Goal: Task Accomplishment & Management: Use online tool/utility

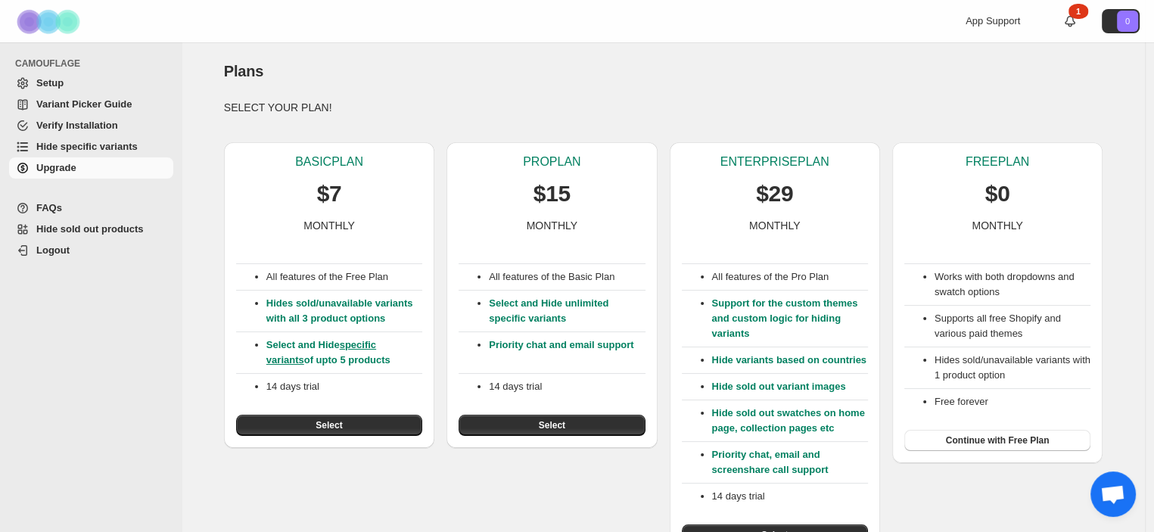
click at [105, 230] on span "Hide sold out products" at bounding box center [89, 228] width 107 height 11
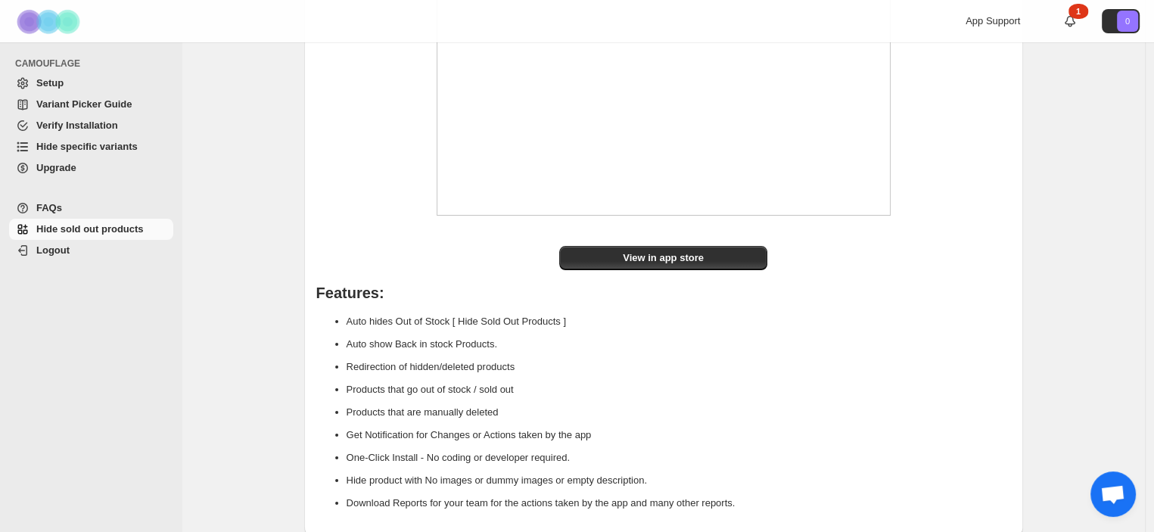
scroll to position [220, 0]
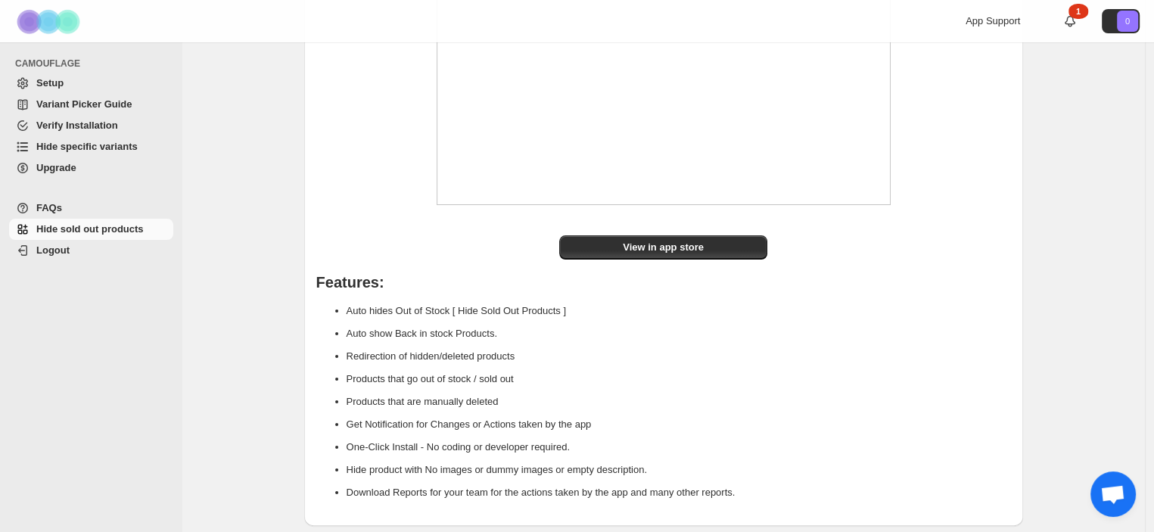
click at [68, 145] on span "Hide specific variants" at bounding box center [86, 146] width 101 height 11
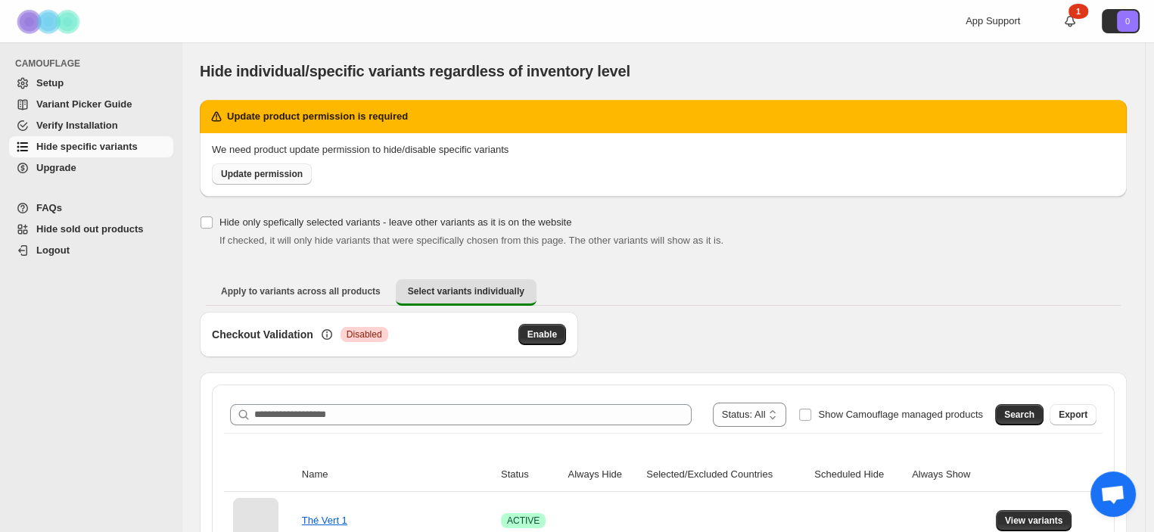
click at [238, 176] on span "Update permission" at bounding box center [262, 174] width 82 height 12
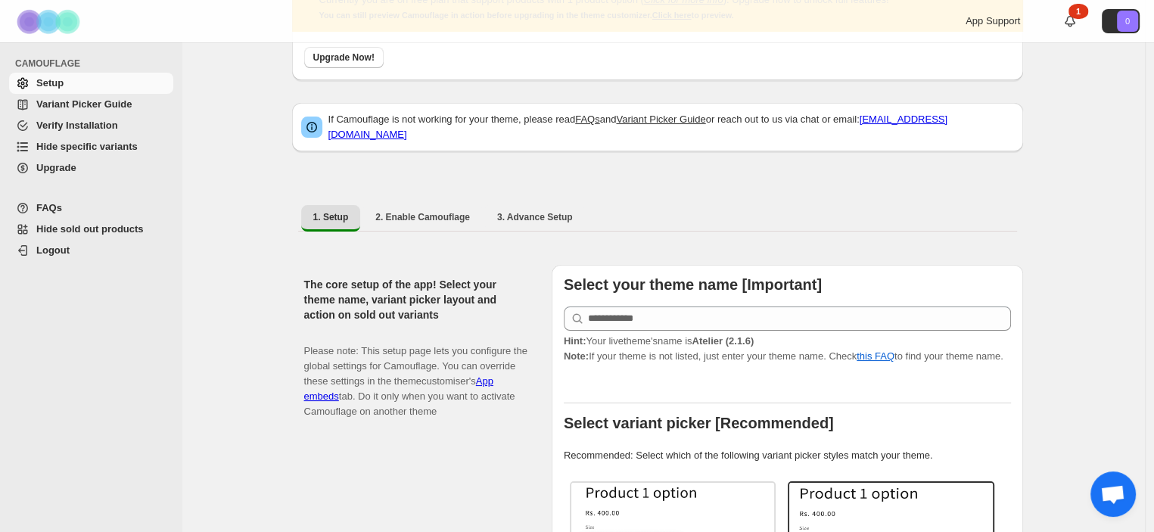
scroll to position [108, 0]
click at [575, 310] on icon at bounding box center [577, 317] width 15 height 15
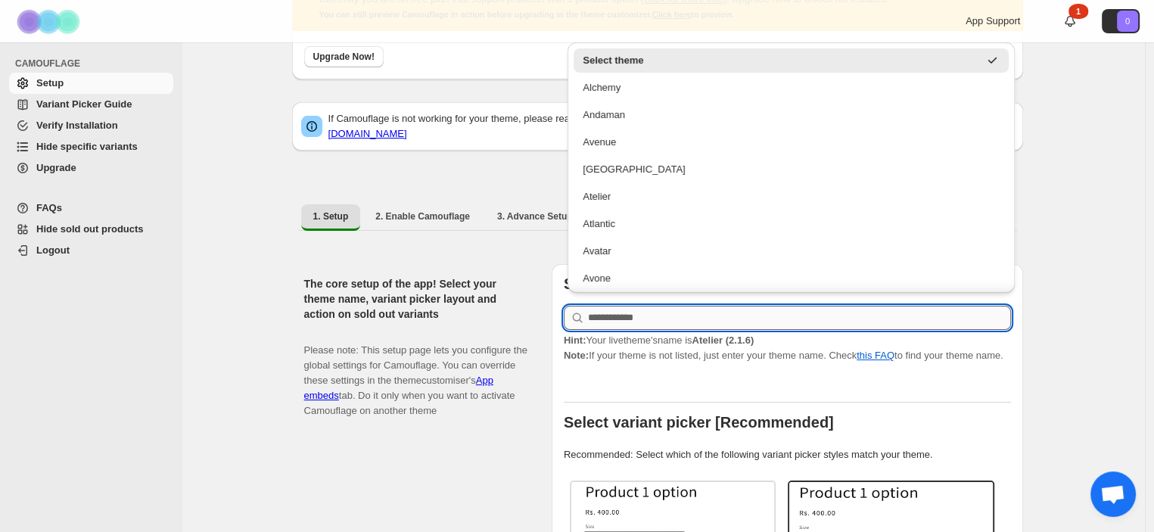
click at [596, 306] on input "text" at bounding box center [799, 318] width 423 height 24
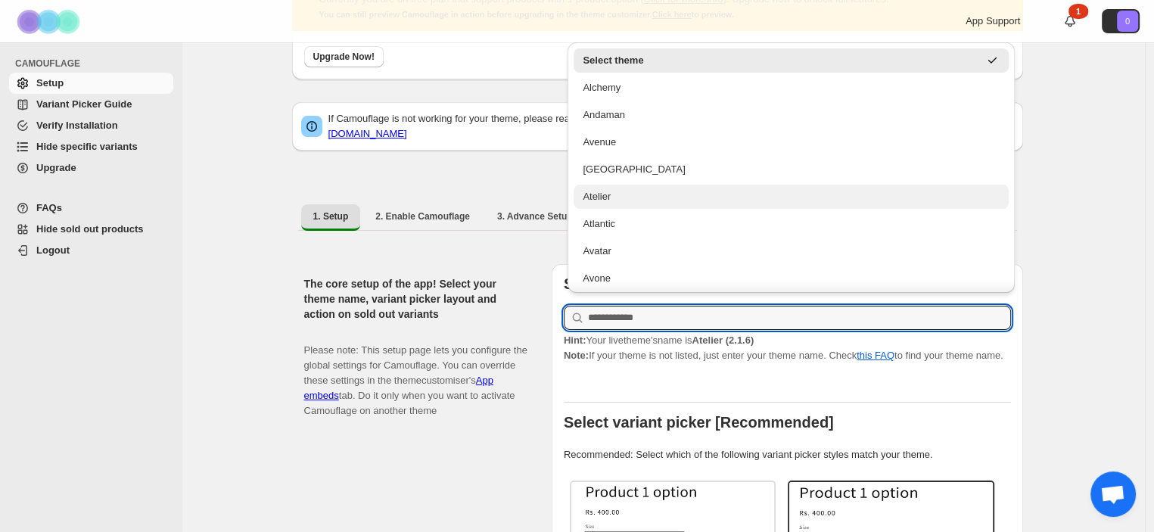
click at [625, 201] on div "Atelier" at bounding box center [791, 196] width 417 height 15
type input "*******"
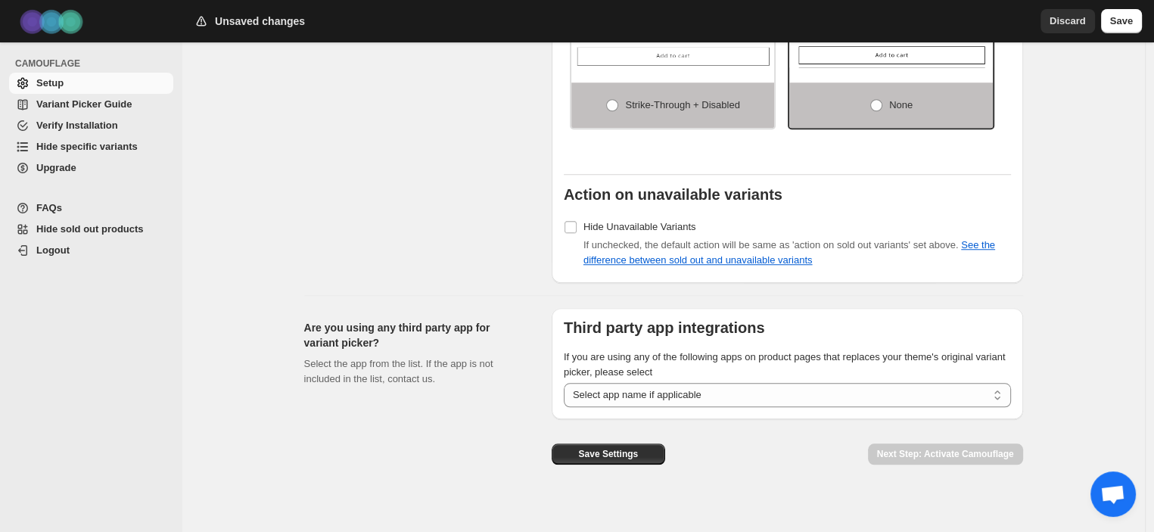
scroll to position [1340, 0]
click at [599, 385] on select "**********" at bounding box center [787, 396] width 447 height 24
click at [634, 384] on select "**********" at bounding box center [787, 395] width 447 height 24
click at [497, 422] on div "Are you using any third party app for variant picker? Select the app from the l…" at bounding box center [421, 392] width 235 height 169
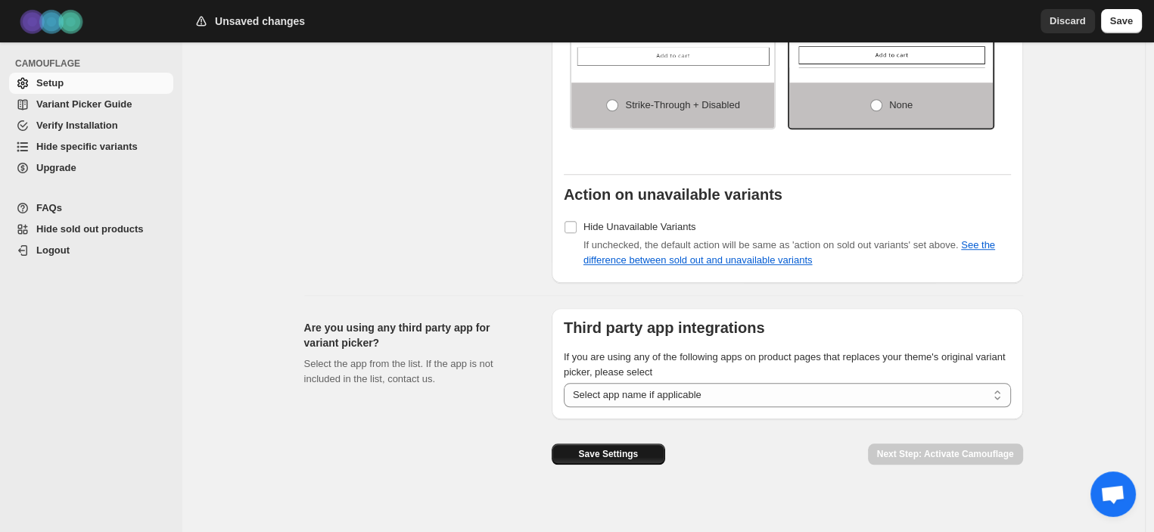
click at [622, 450] on button "Save Settings" at bounding box center [609, 454] width 114 height 21
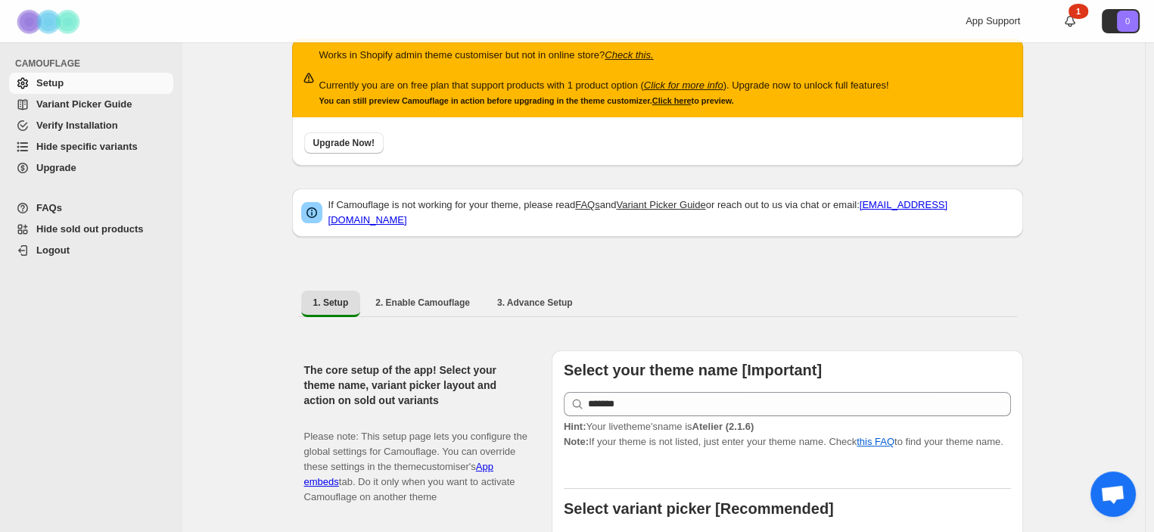
scroll to position [20, 0]
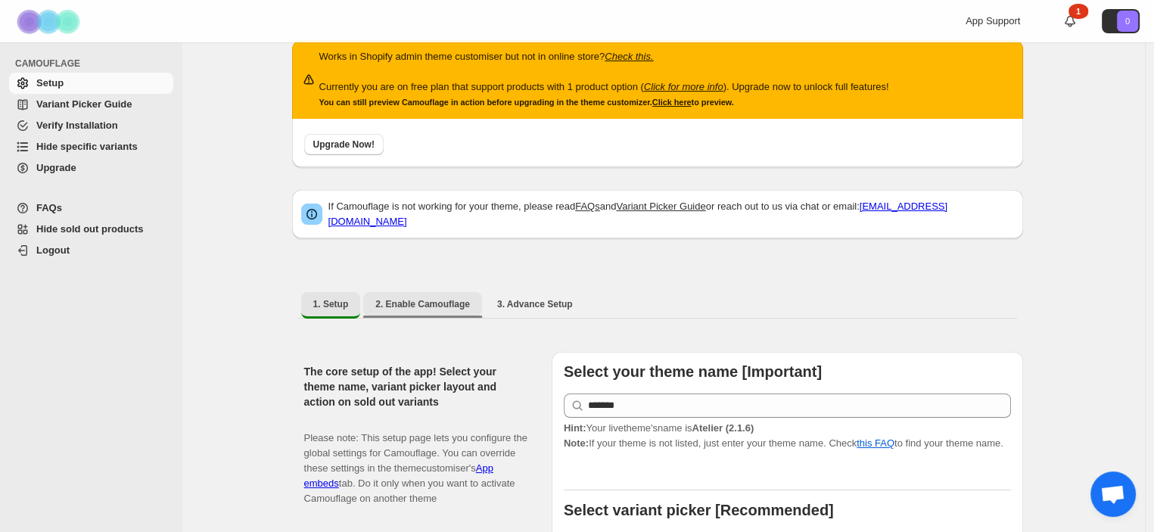
click at [425, 298] on span "2. Enable Camouflage" at bounding box center [422, 304] width 95 height 12
select select "**********"
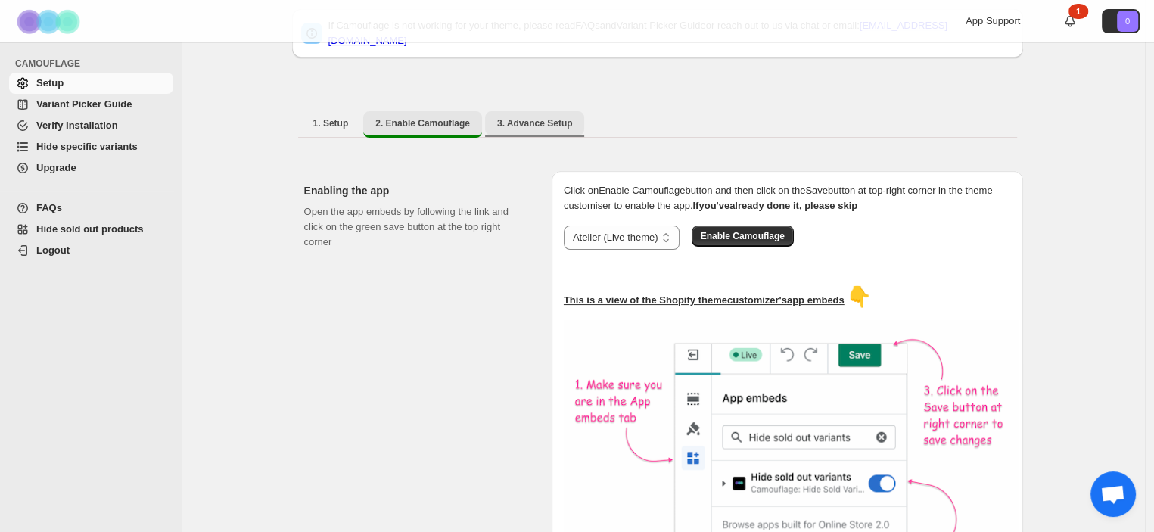
scroll to position [204, 0]
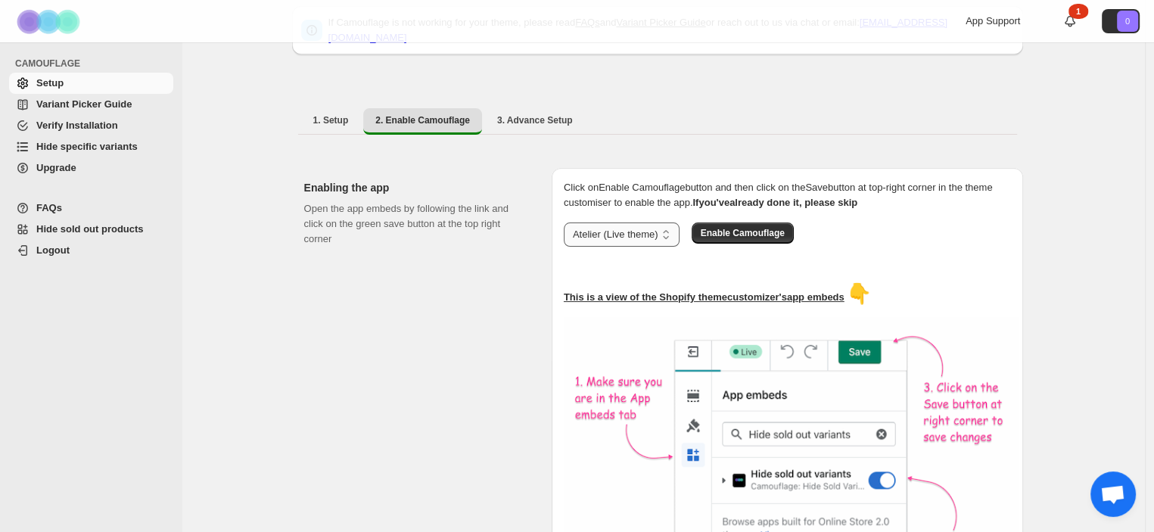
click at [638, 223] on select "**********" at bounding box center [622, 235] width 116 height 24
click at [649, 223] on select "**********" at bounding box center [622, 235] width 116 height 24
click at [733, 227] on span "Enable Camouflage" at bounding box center [743, 233] width 84 height 12
click at [537, 118] on button "3. Advance Setup" at bounding box center [535, 120] width 100 height 24
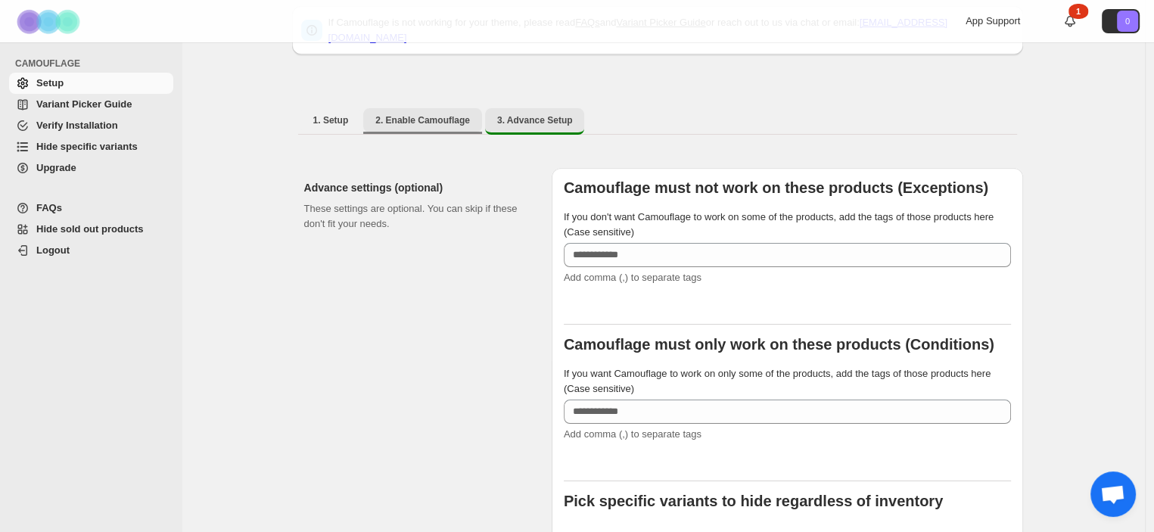
click at [460, 117] on span "2. Enable Camouflage" at bounding box center [422, 120] width 95 height 12
select select "**********"
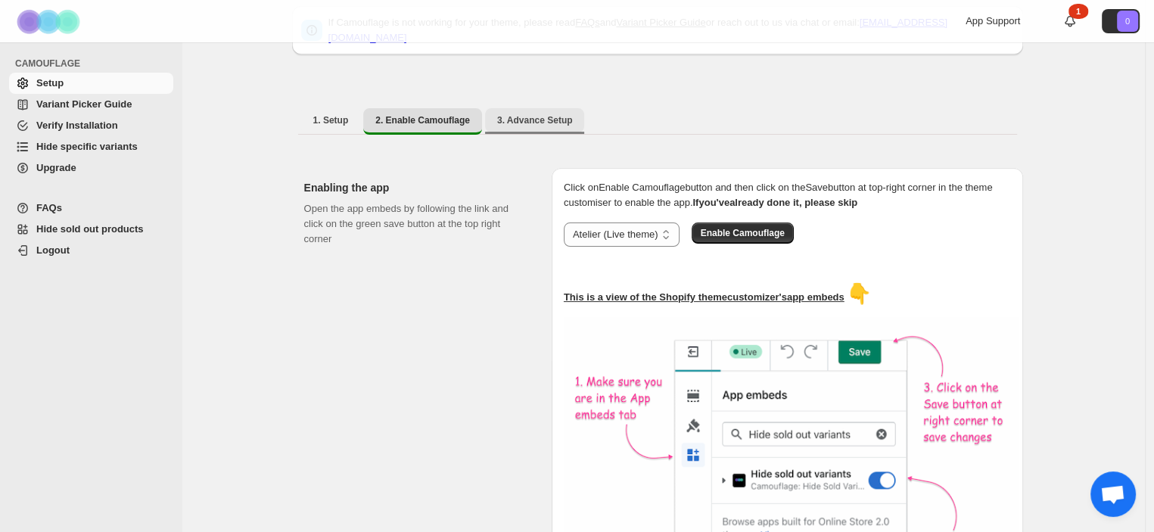
click at [516, 114] on span "3. Advance Setup" at bounding box center [535, 120] width 76 height 12
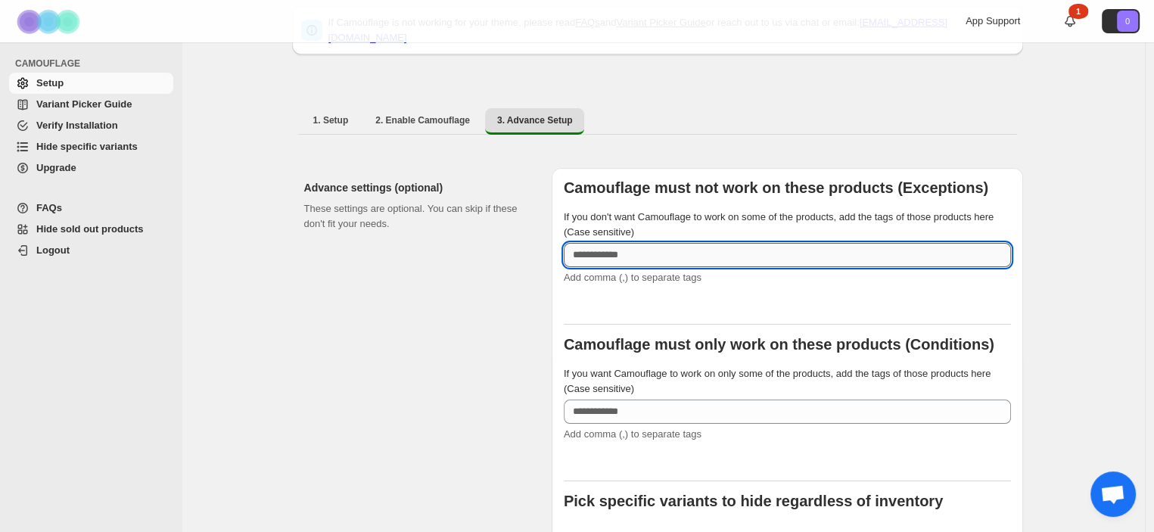
click at [612, 243] on input "If you don't want Camouflage to work on some of the products, add the tags of t…" at bounding box center [787, 255] width 447 height 24
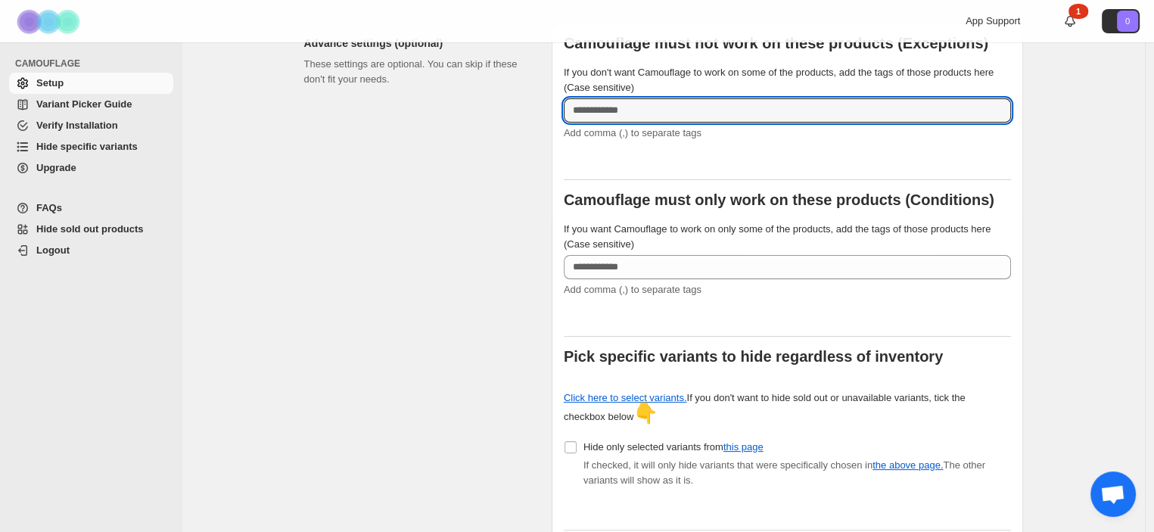
scroll to position [350, 0]
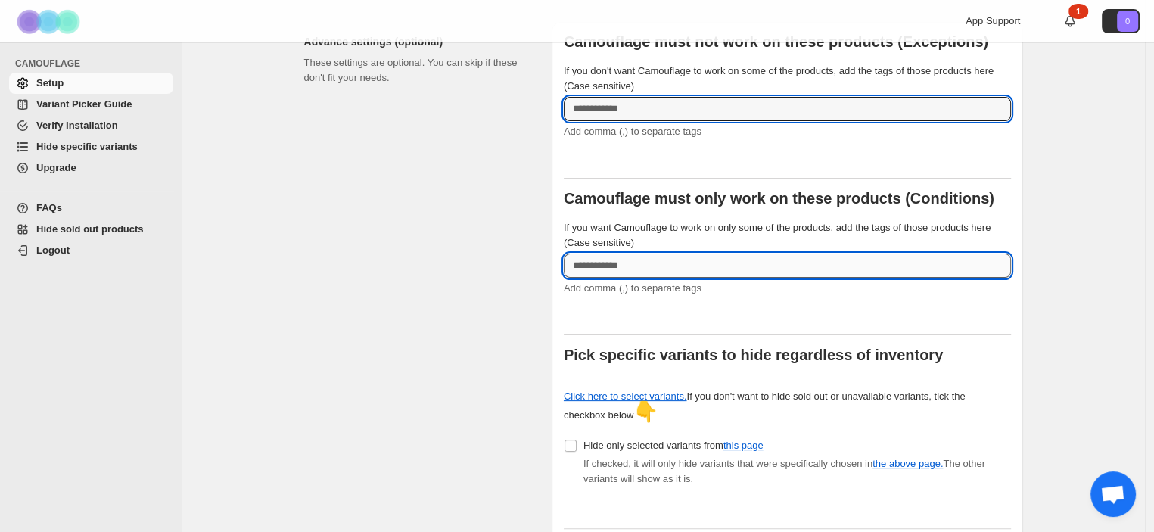
click at [633, 259] on input "If you want Camouflage to work on only some of the products, add the tags of th…" at bounding box center [787, 266] width 447 height 24
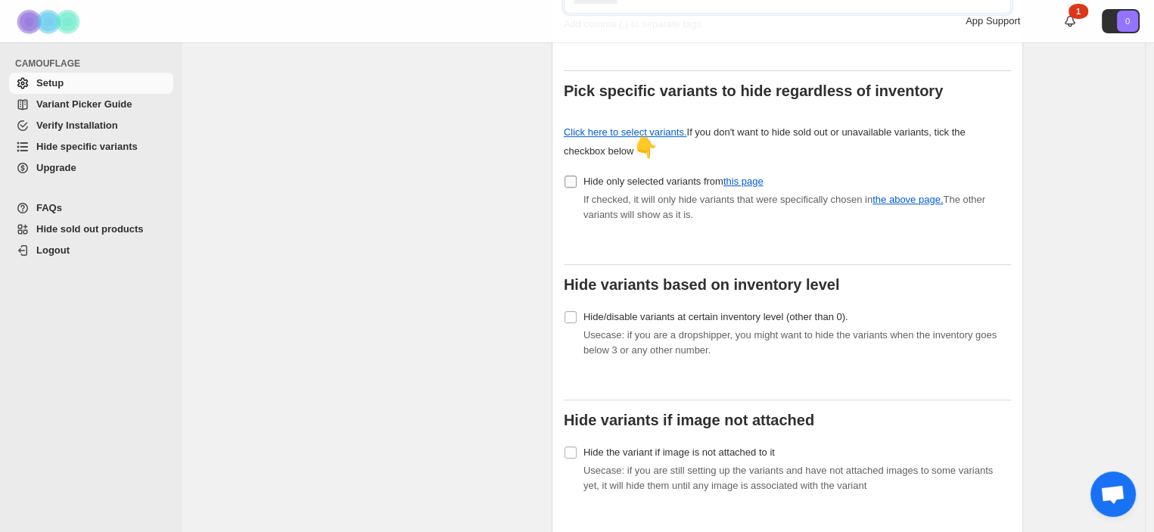
scroll to position [610, 0]
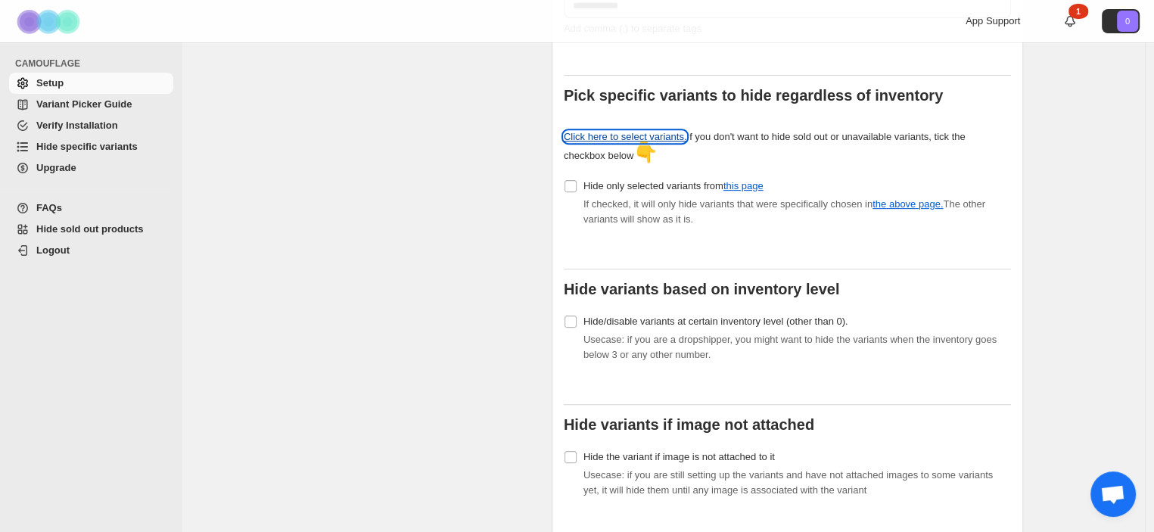
click at [634, 131] on link "Click here to select variants." at bounding box center [625, 136] width 123 height 11
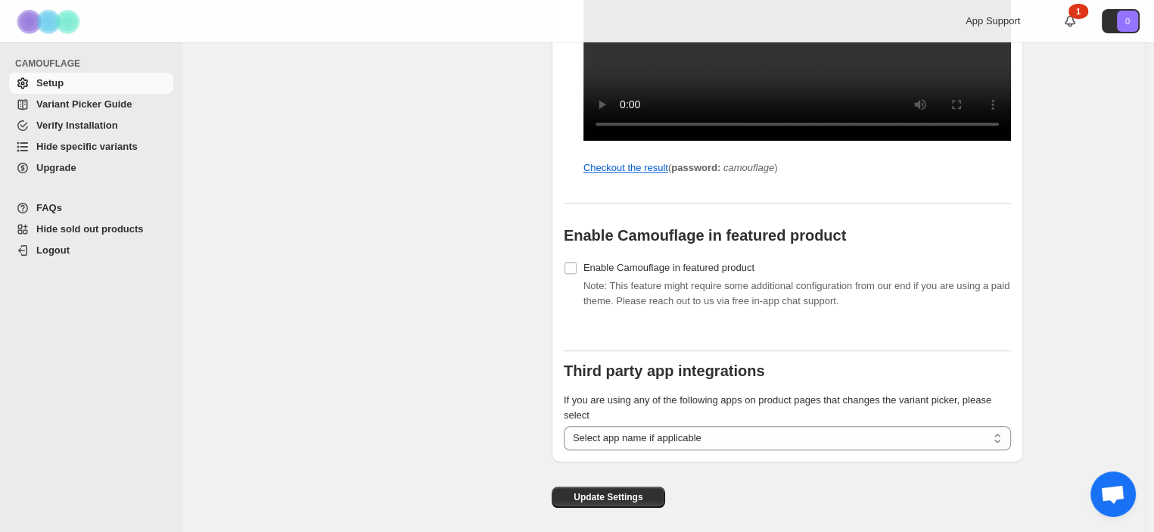
scroll to position [1643, 0]
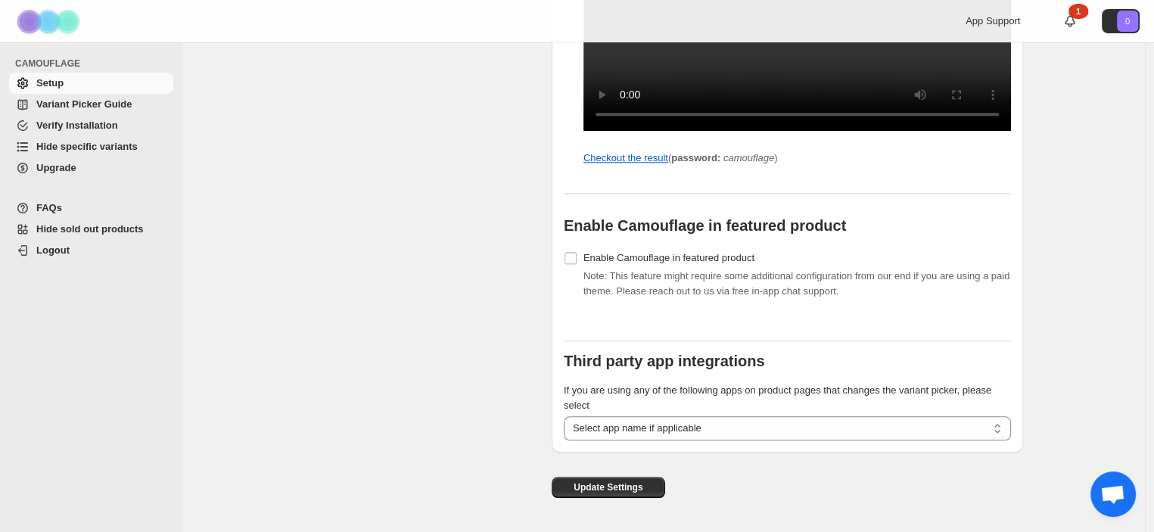
click at [51, 96] on link "Variant Picker Guide" at bounding box center [91, 104] width 164 height 21
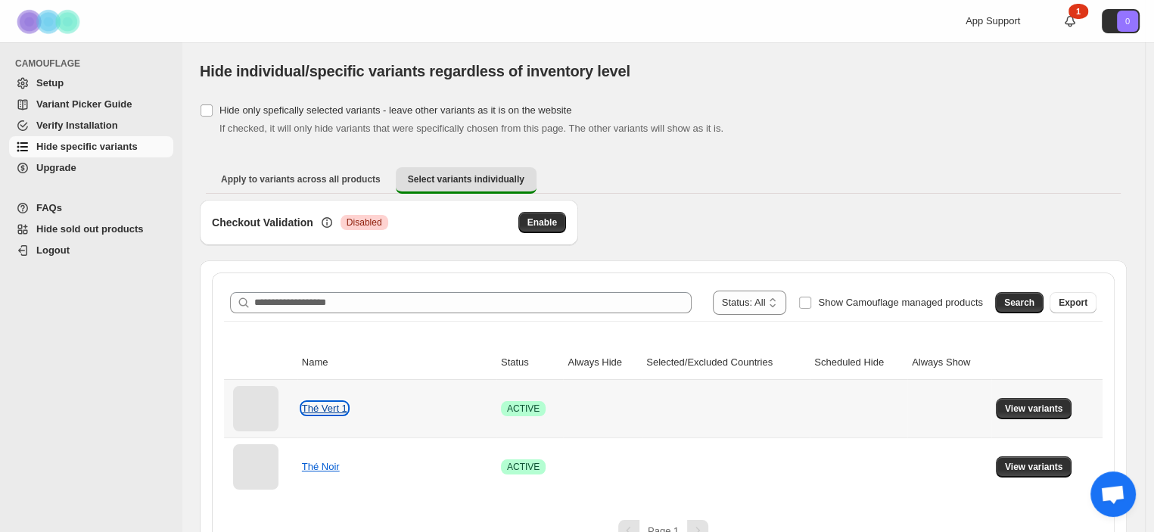
click at [332, 408] on link "Thé Vert 1" at bounding box center [324, 408] width 45 height 11
click at [1035, 405] on span "View variants" at bounding box center [1034, 409] width 58 height 12
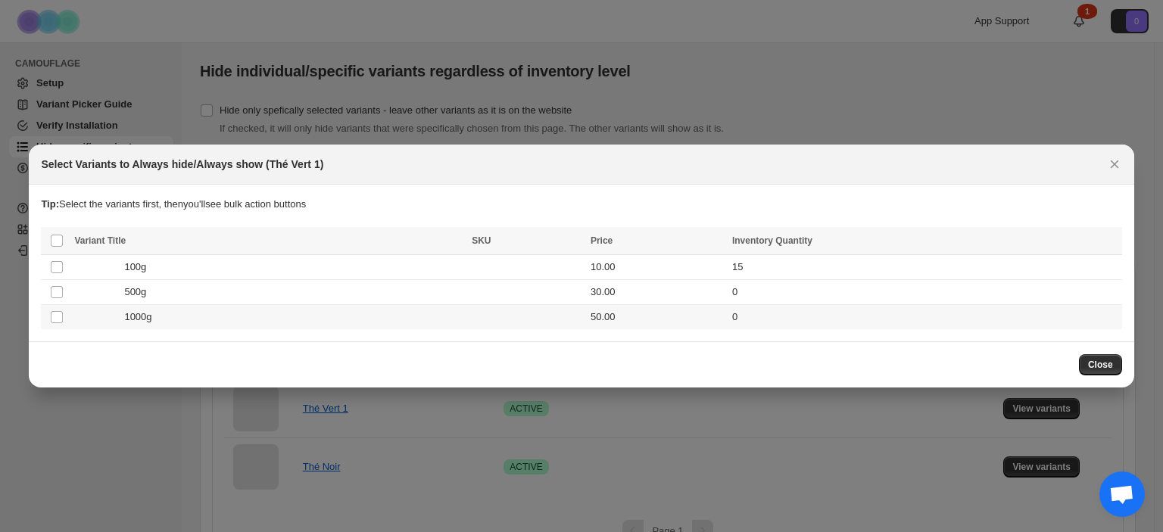
click at [150, 301] on td "500g" at bounding box center [268, 292] width 397 height 25
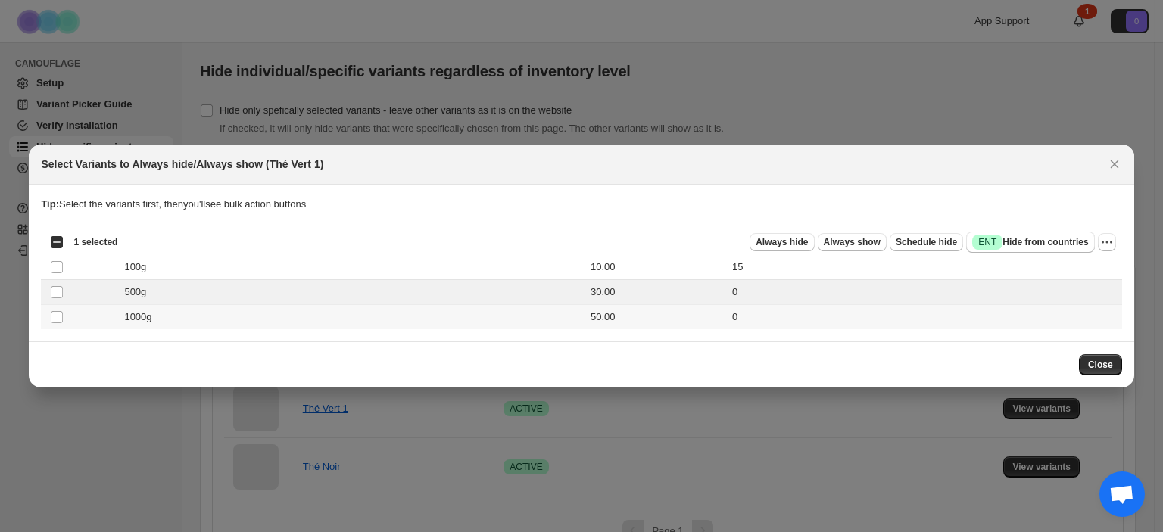
click at [135, 317] on span "1000g" at bounding box center [142, 317] width 36 height 15
click at [808, 238] on span "Always hide" at bounding box center [781, 242] width 52 height 12
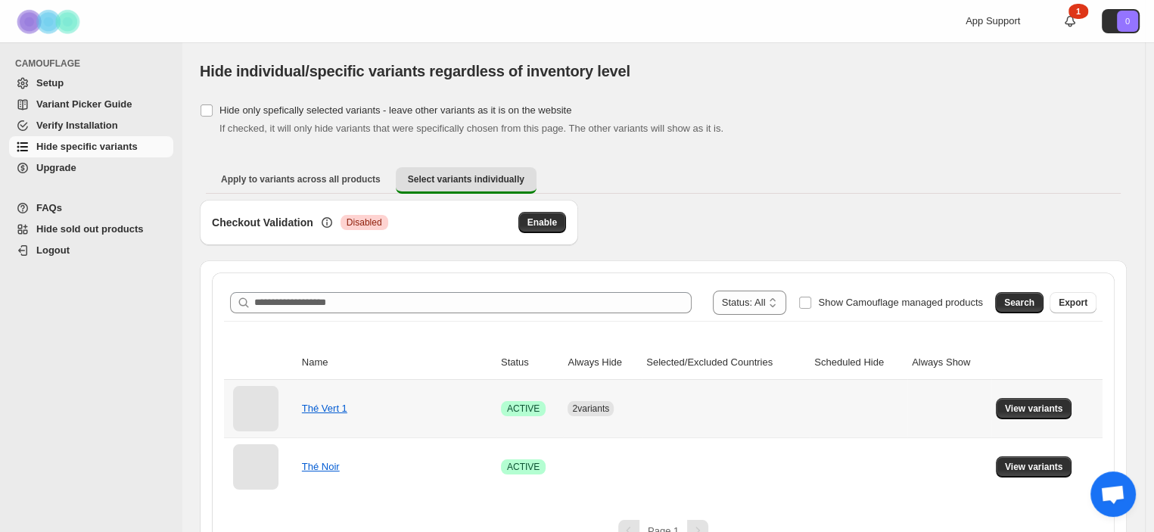
scroll to position [32, 0]
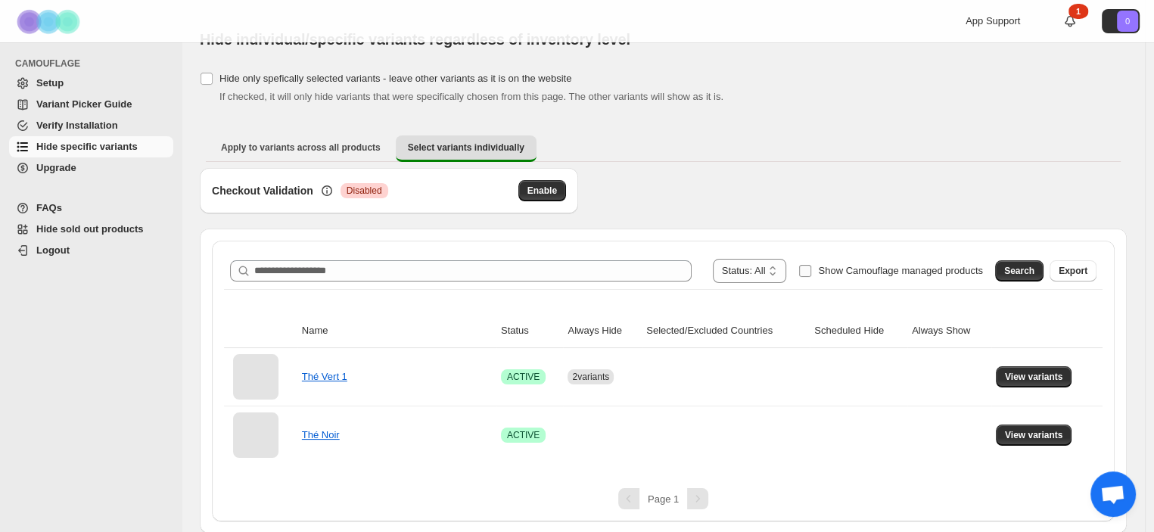
click at [884, 271] on span "Show Camouflage managed products" at bounding box center [900, 270] width 165 height 11
click at [1055, 375] on span "View variants" at bounding box center [1034, 377] width 58 height 12
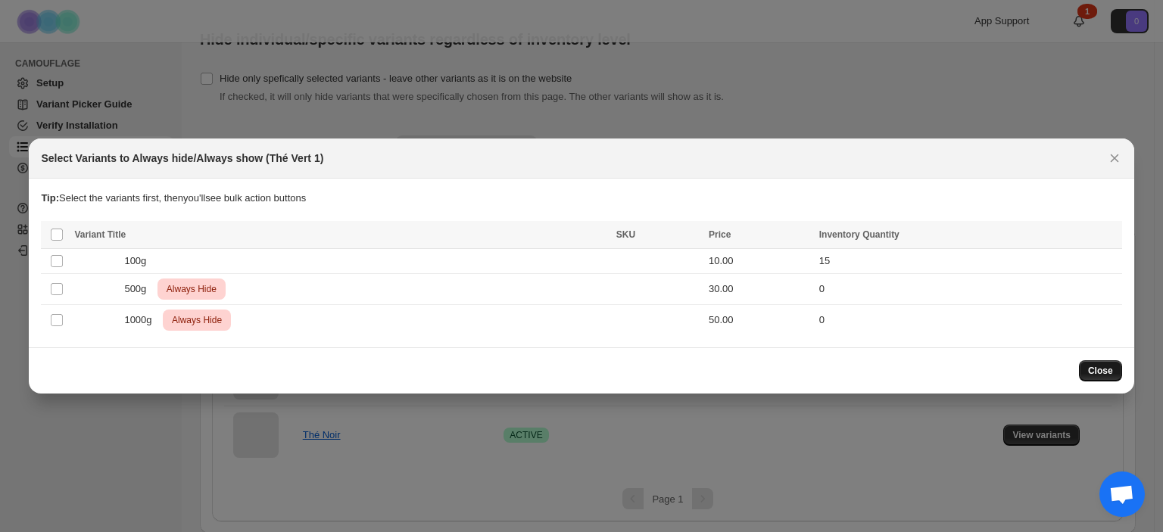
click at [1104, 363] on button "Close" at bounding box center [1100, 370] width 43 height 21
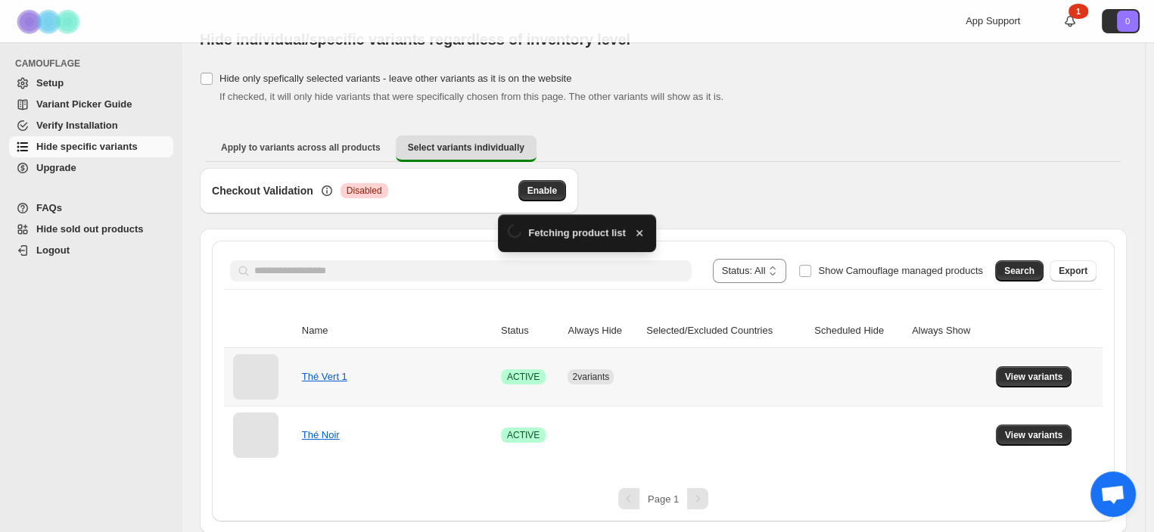
scroll to position [0, 0]
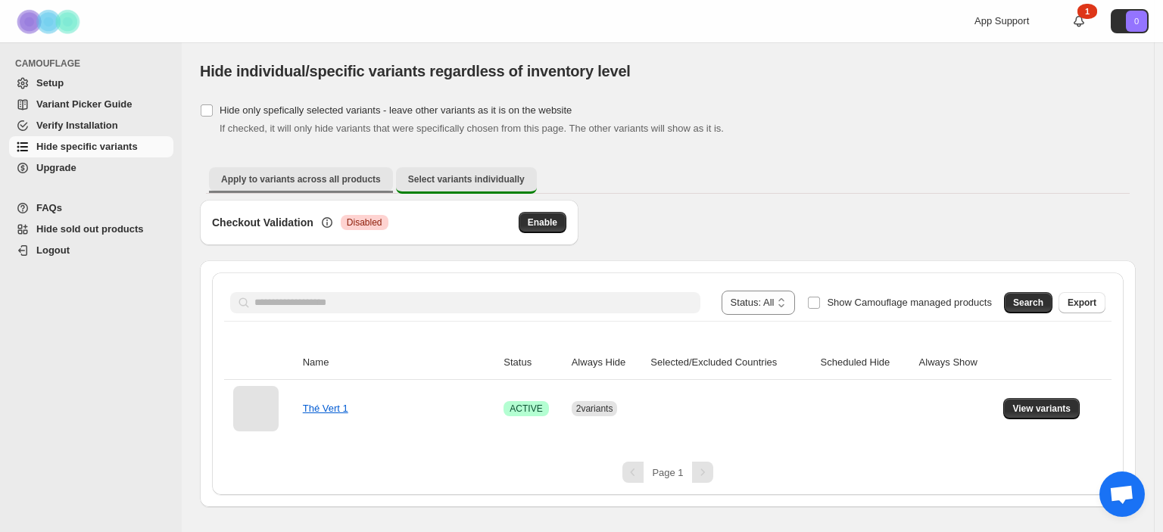
click at [343, 183] on span "Apply to variants across all products" at bounding box center [301, 179] width 160 height 12
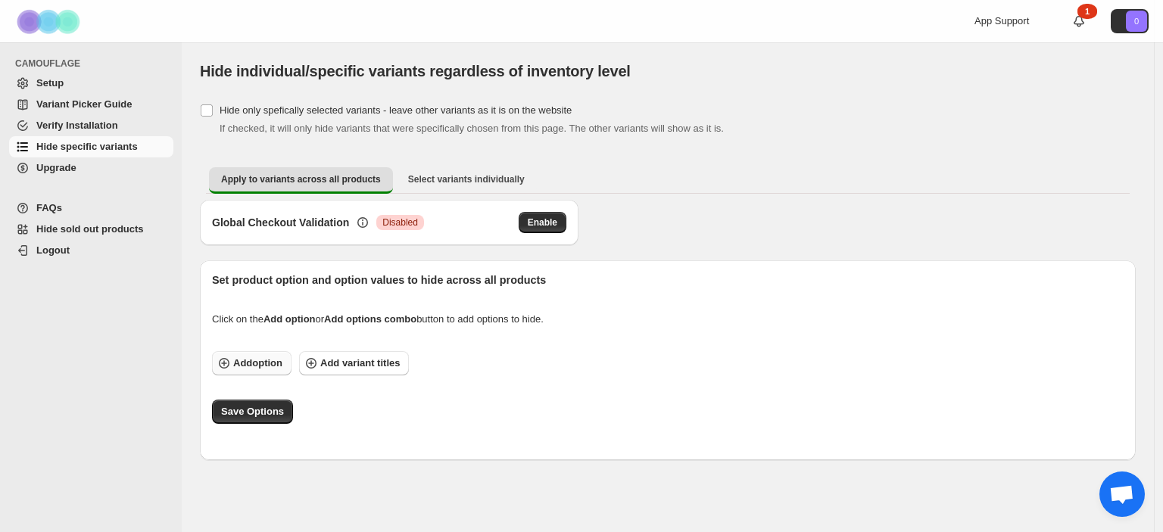
click at [249, 363] on span "Add option" at bounding box center [257, 363] width 49 height 15
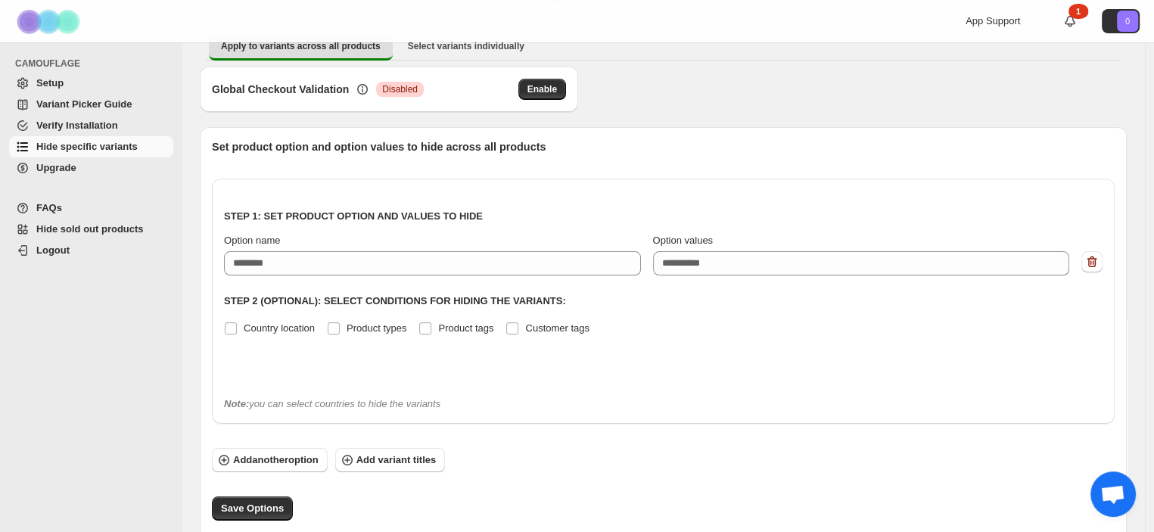
scroll to position [132, 0]
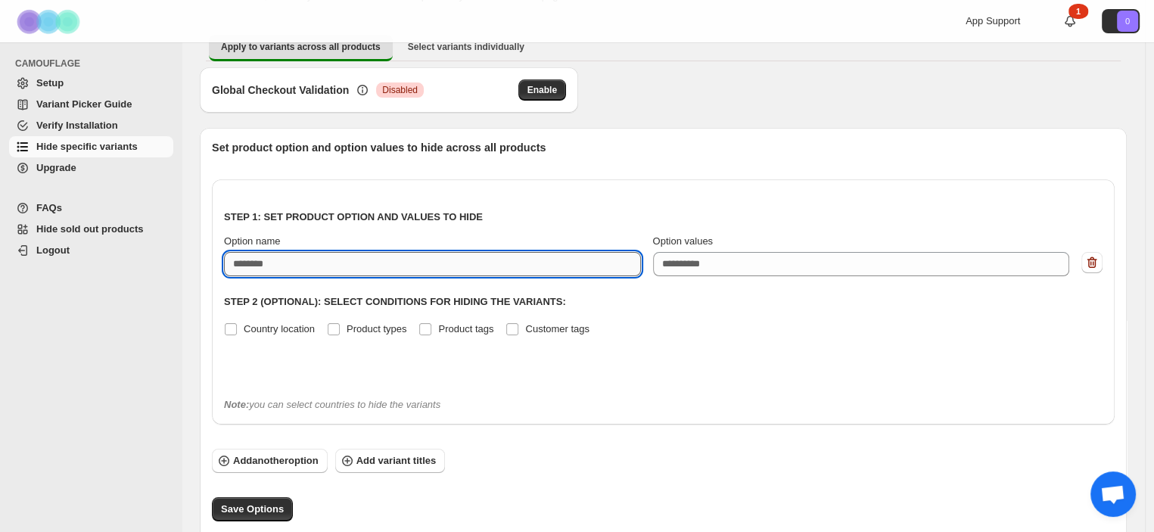
click at [372, 268] on input "Option name" at bounding box center [432, 264] width 417 height 24
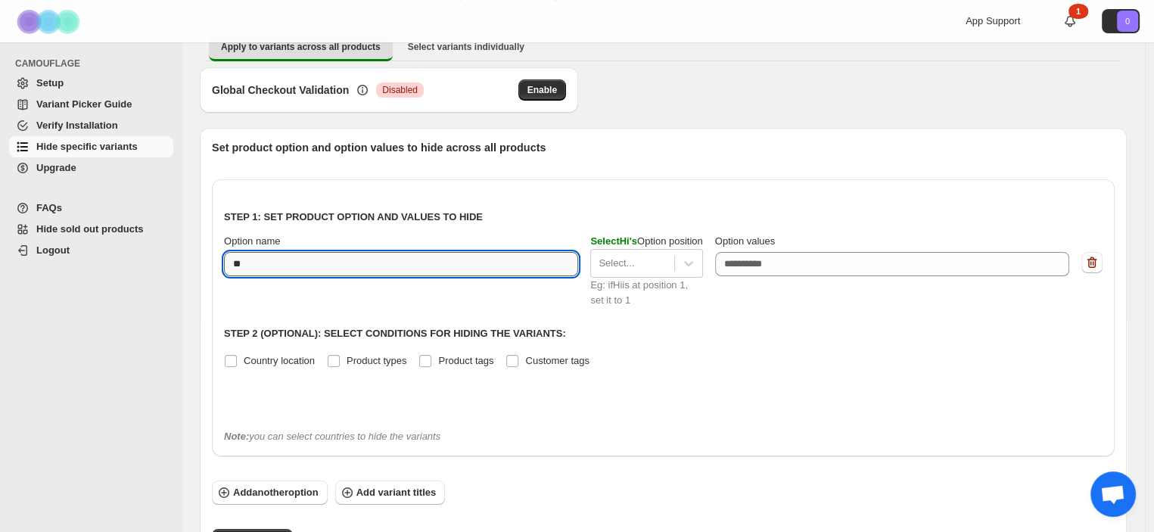
type input "*"
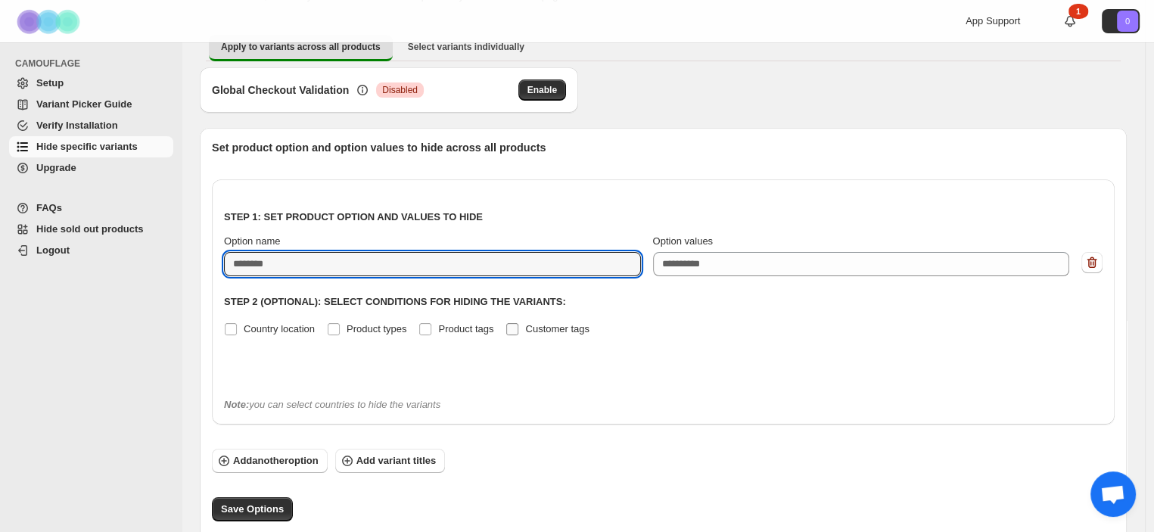
click at [563, 329] on span "Customer tags" at bounding box center [557, 328] width 64 height 11
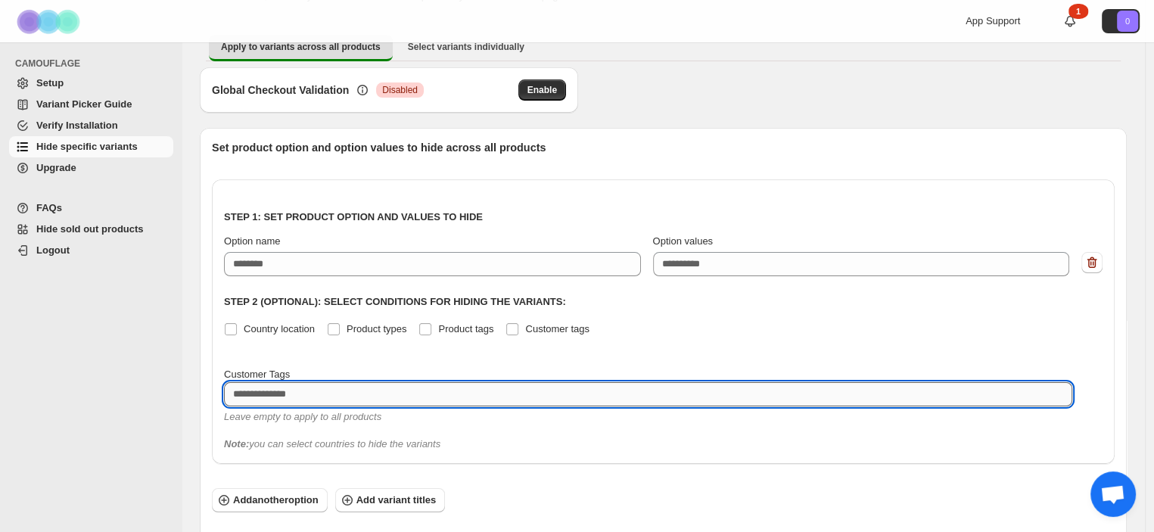
click at [379, 388] on textarea at bounding box center [648, 394] width 849 height 24
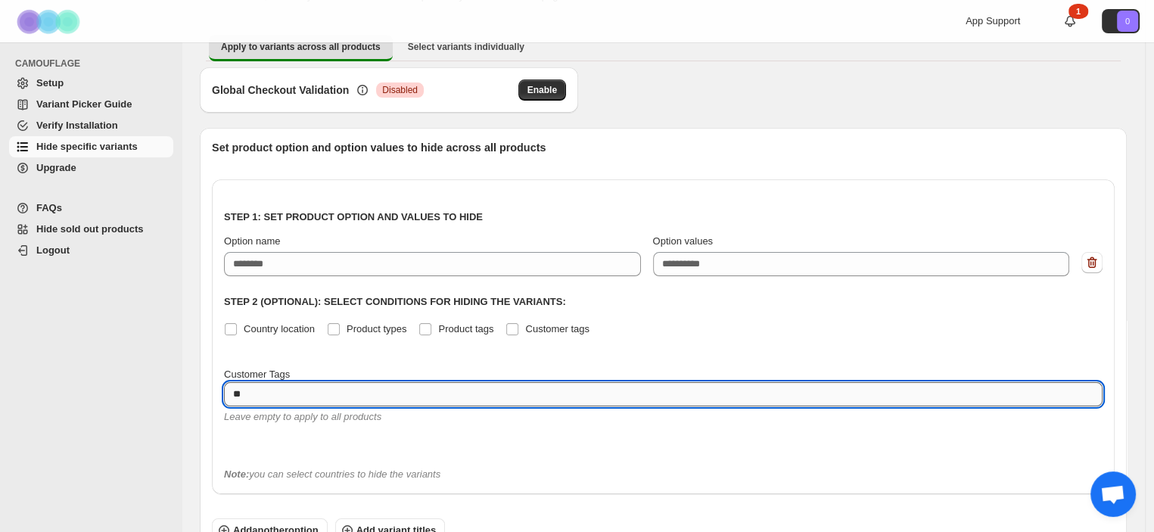
type textarea "*"
click at [399, 369] on label "Customer Tags" at bounding box center [663, 374] width 879 height 15
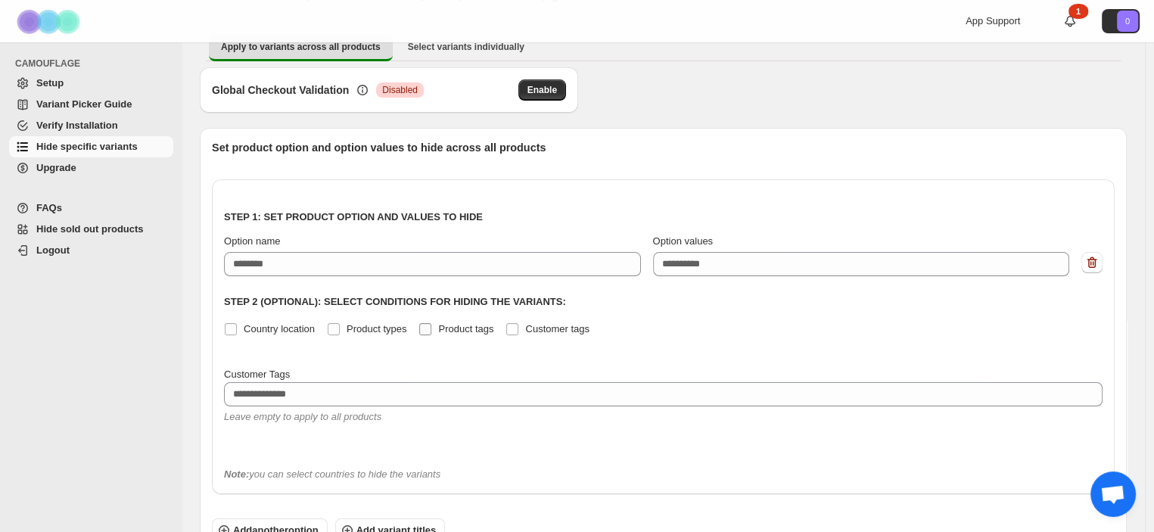
click at [459, 319] on label "Product tags" at bounding box center [456, 329] width 75 height 21
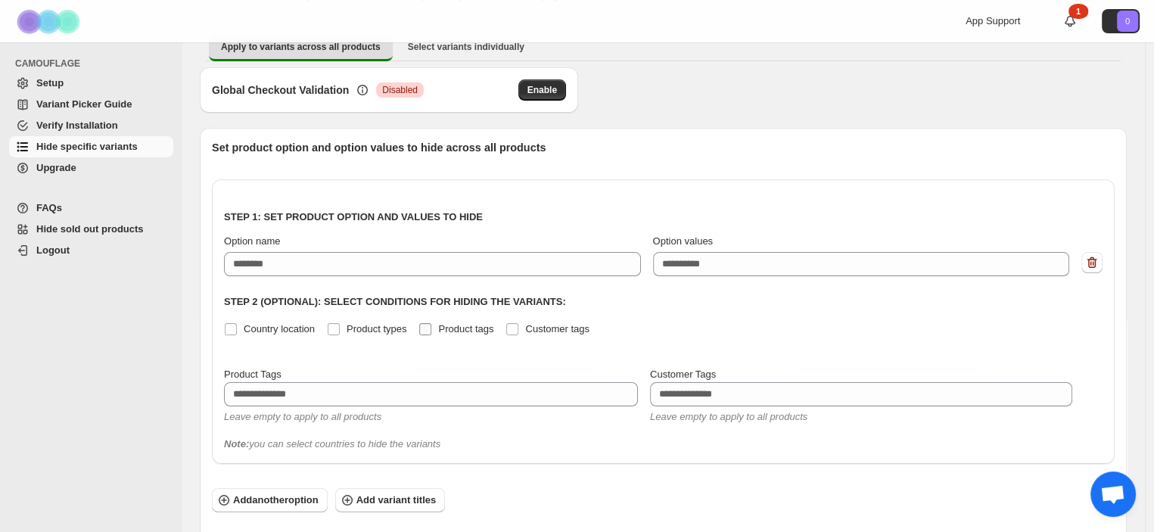
click at [473, 326] on span "Product tags" at bounding box center [465, 328] width 55 height 11
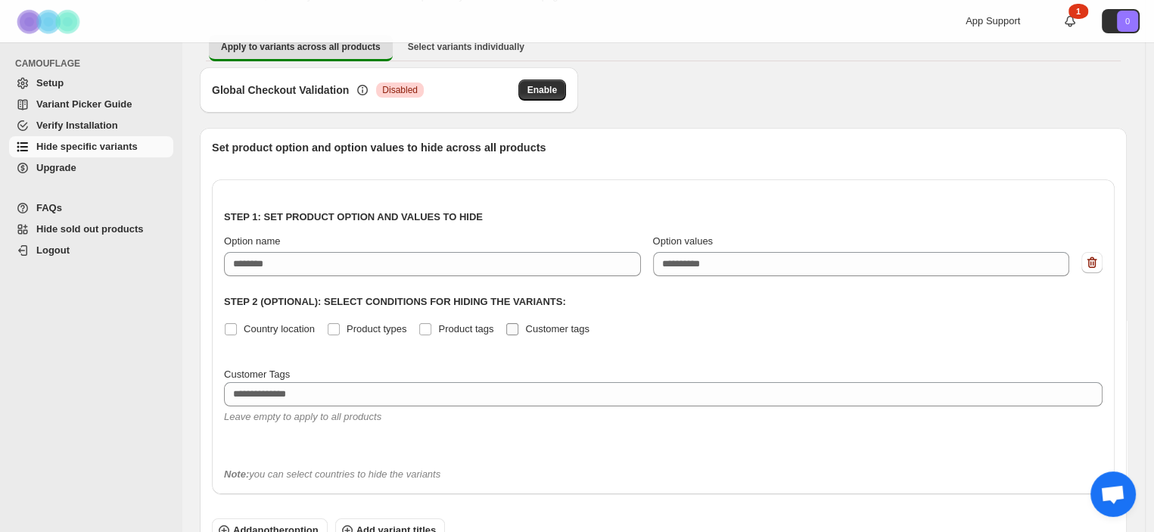
click at [551, 326] on span "Customer tags" at bounding box center [557, 328] width 64 height 11
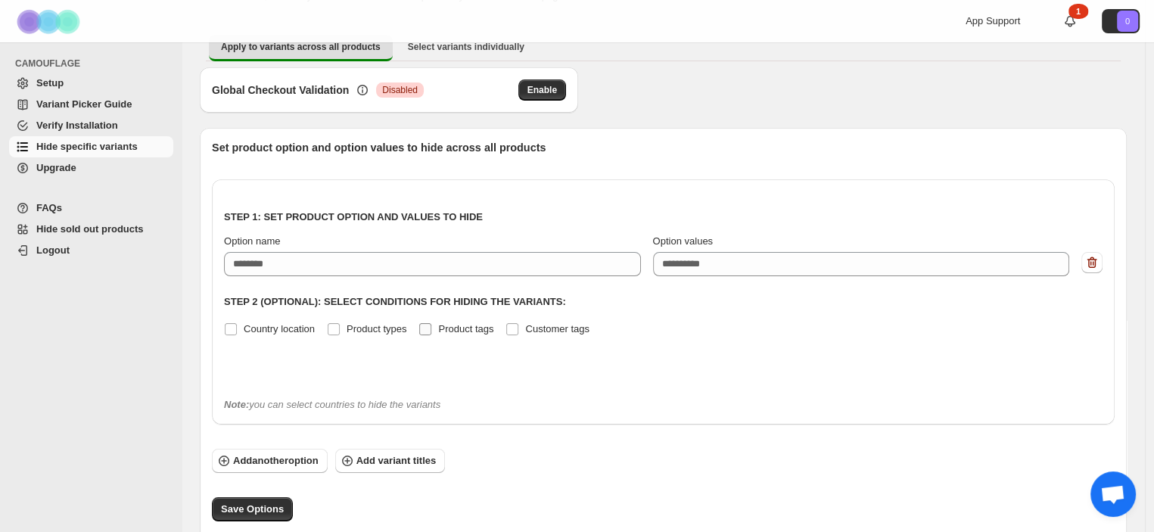
click at [473, 323] on span "Product tags" at bounding box center [465, 328] width 55 height 11
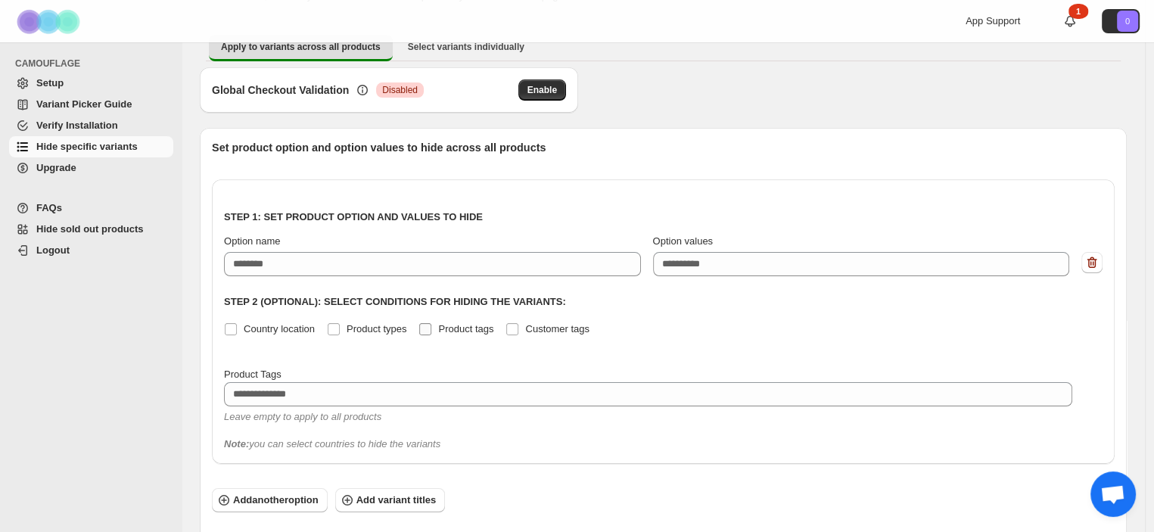
click at [473, 323] on span "Product tags" at bounding box center [465, 328] width 55 height 11
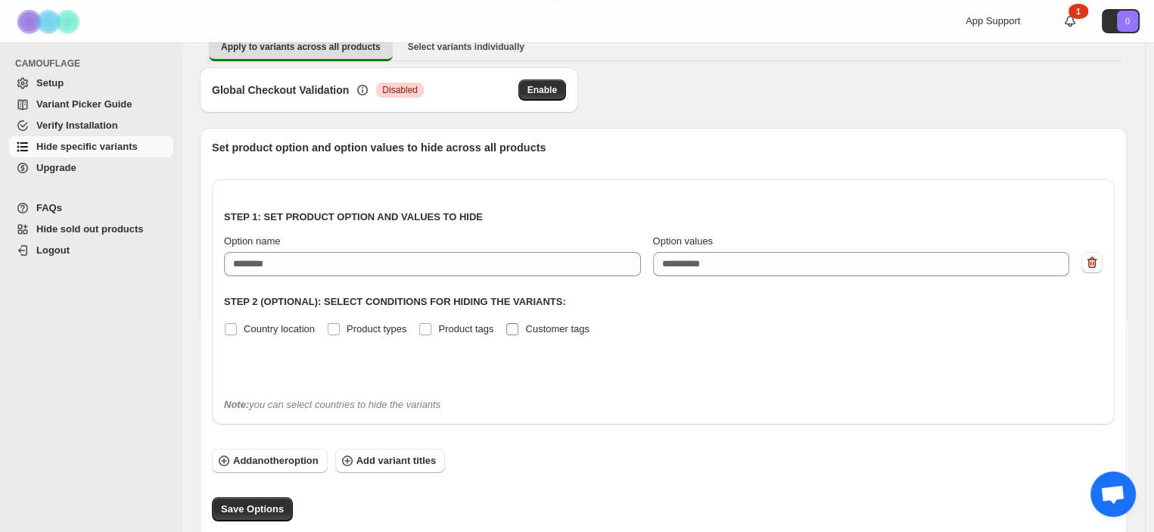
click at [538, 323] on span "Customer tags" at bounding box center [557, 328] width 64 height 11
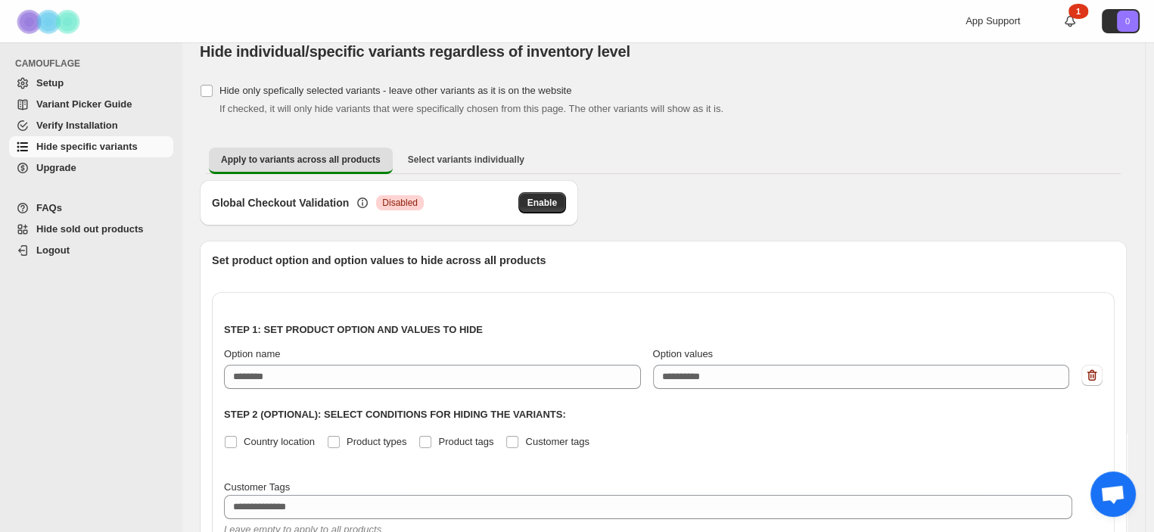
scroll to position [18, 0]
click at [727, 201] on div "Global Checkout Validation Critical Disabled Enable" at bounding box center [663, 212] width 927 height 61
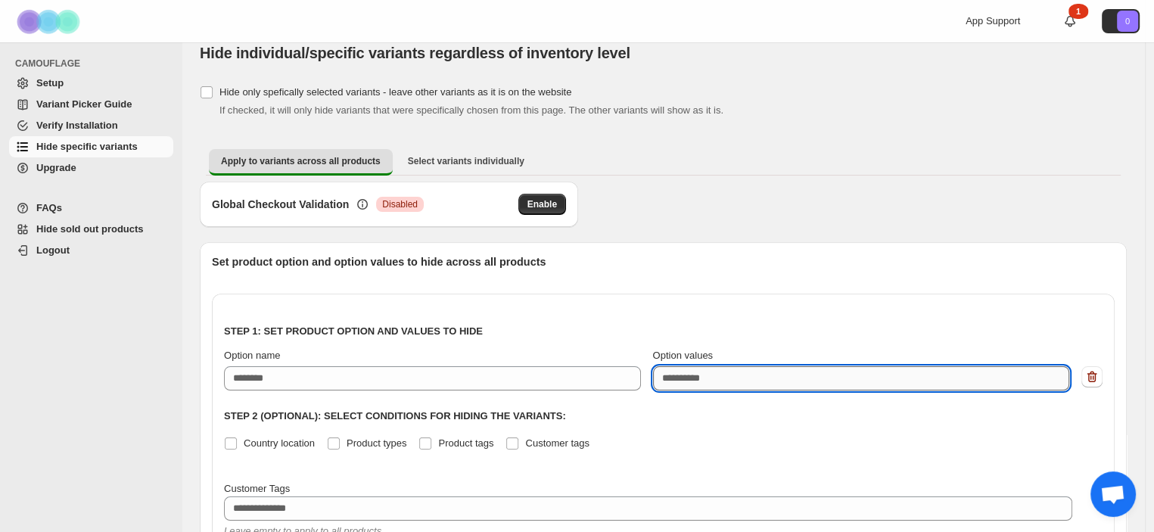
click at [791, 369] on textarea "Option values" at bounding box center [861, 378] width 417 height 24
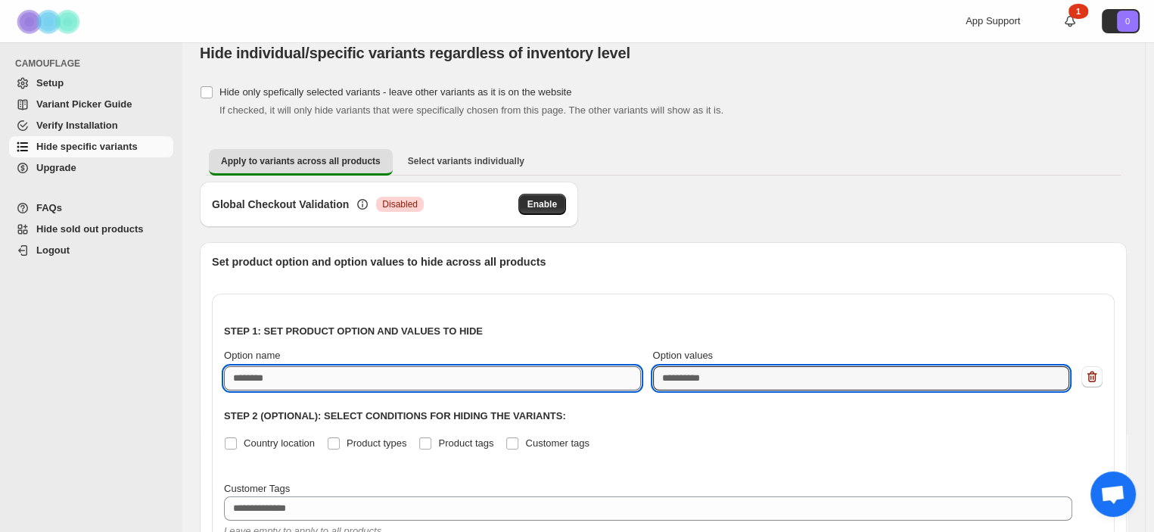
click at [427, 369] on input "Option name" at bounding box center [432, 378] width 417 height 24
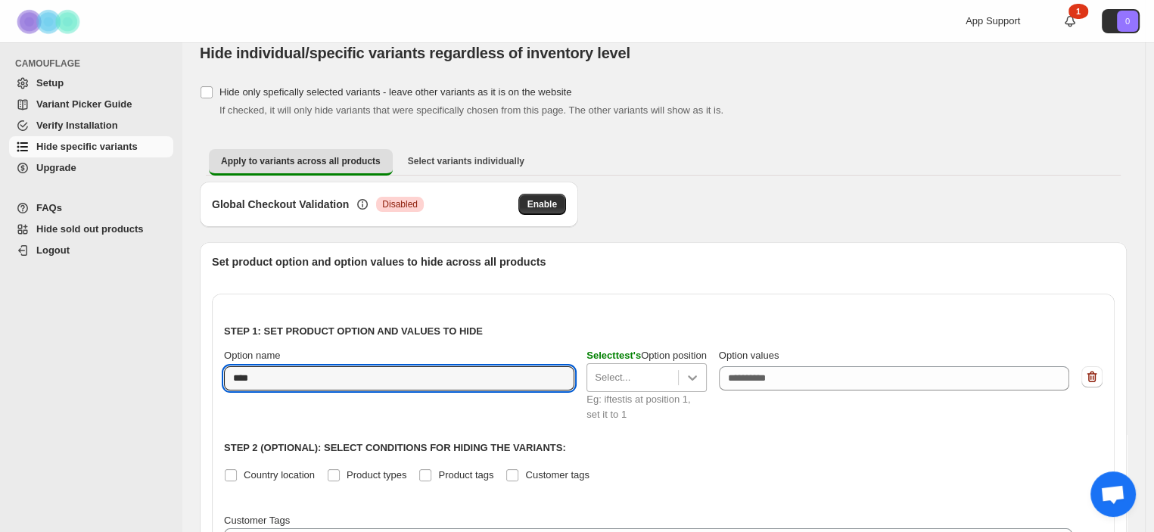
type input "****"
click at [689, 383] on div at bounding box center [692, 377] width 27 height 27
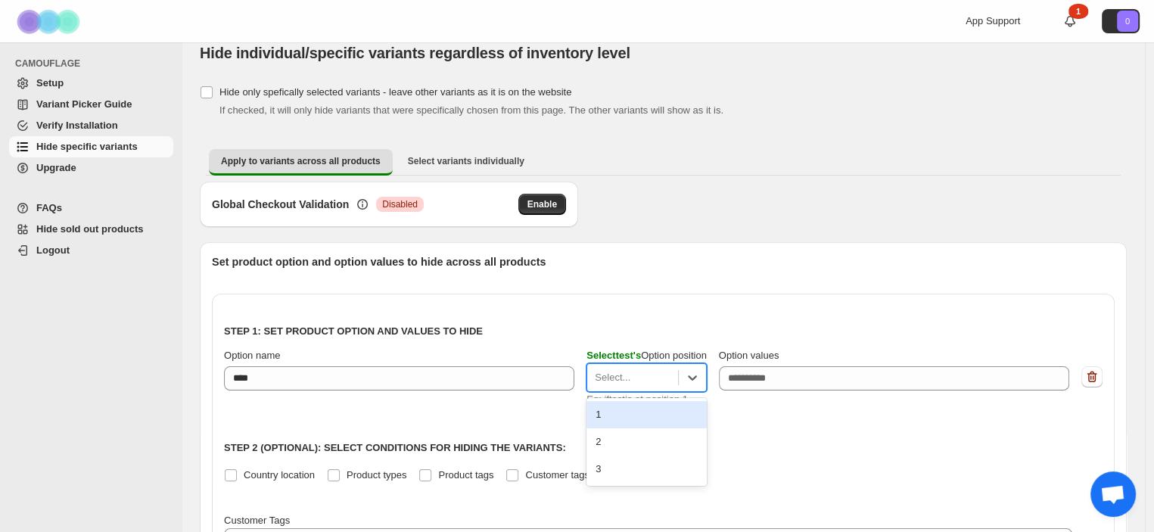
click at [655, 407] on div "1" at bounding box center [647, 414] width 120 height 27
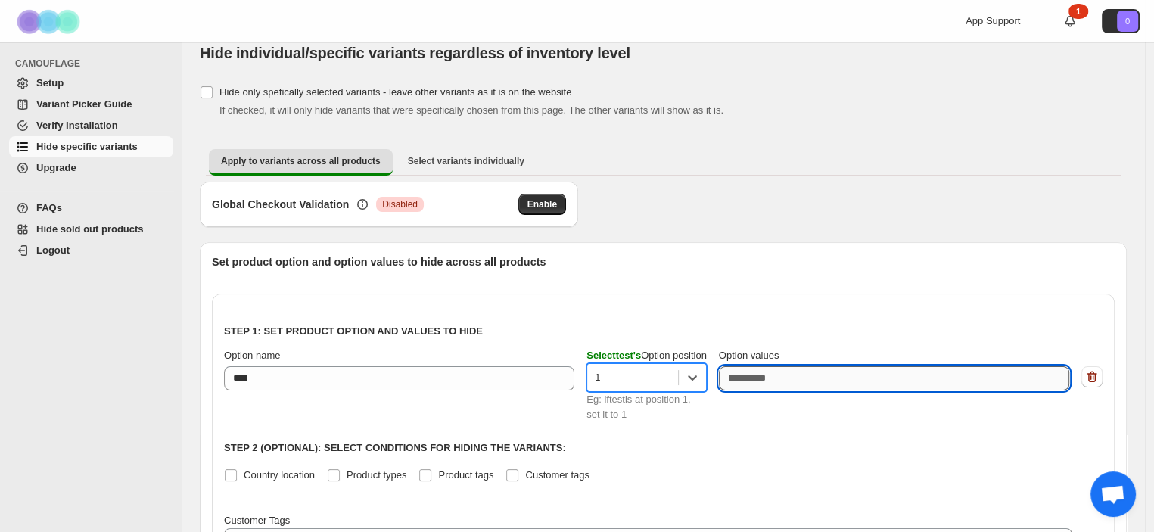
click at [821, 366] on textarea "Option values" at bounding box center [894, 378] width 350 height 24
type textarea "*"
type textarea "****"
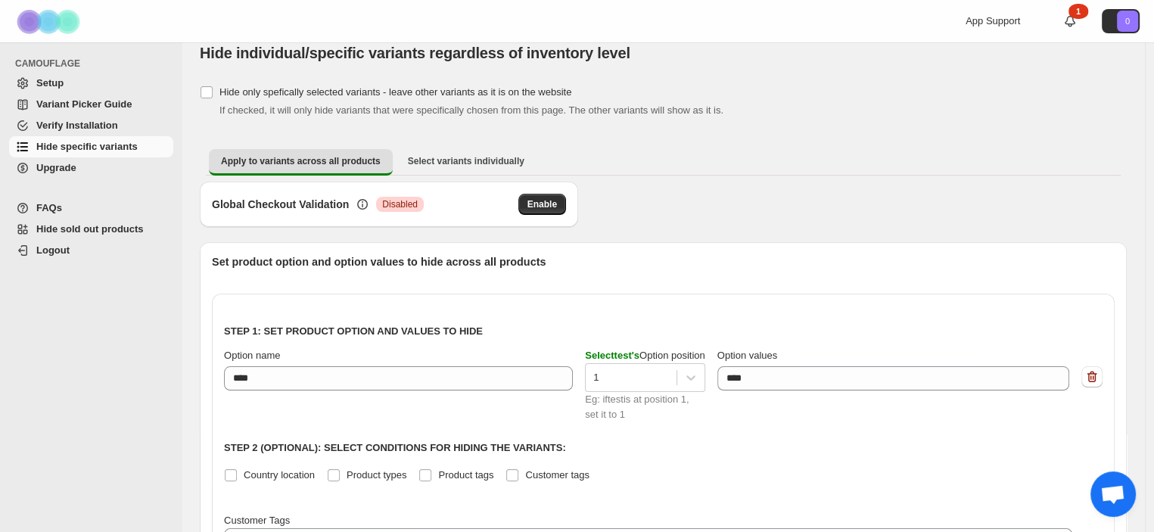
click at [752, 423] on div "Step 1: Set product option and values to hide Option name **** Select test 's O…" at bounding box center [663, 438] width 879 height 265
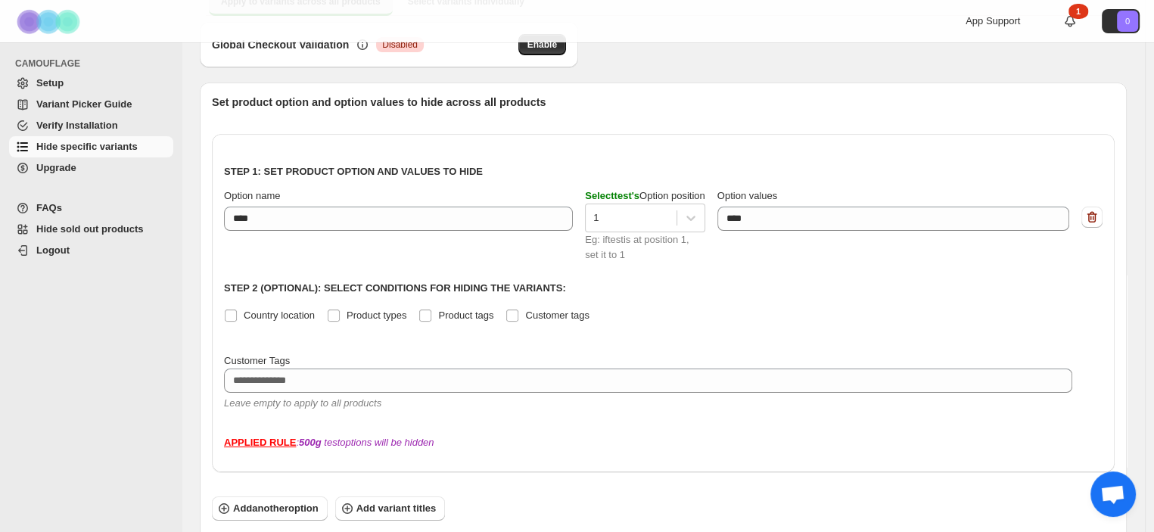
scroll to position [177, 0]
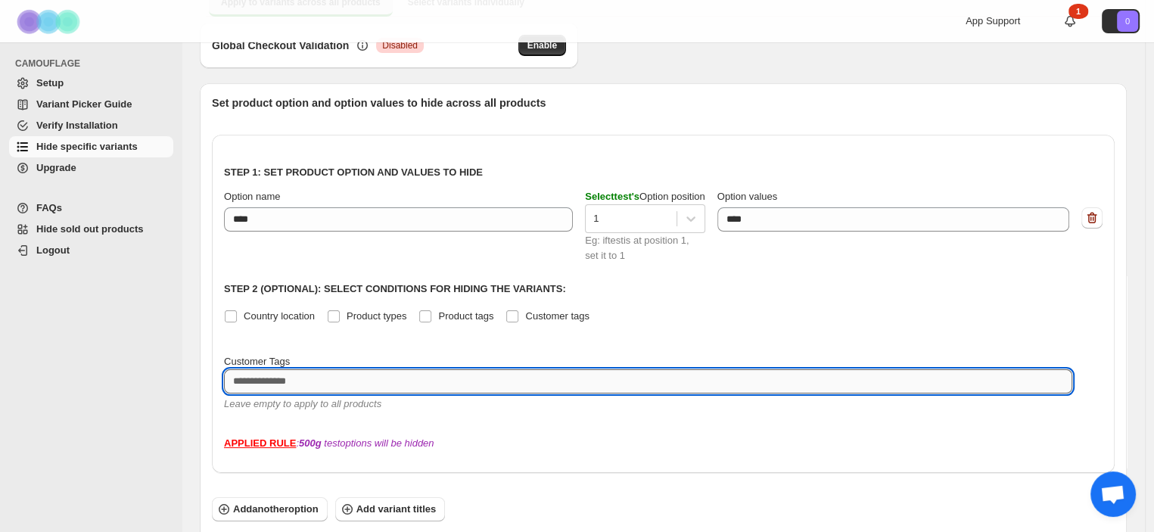
click at [353, 375] on textarea at bounding box center [648, 381] width 849 height 24
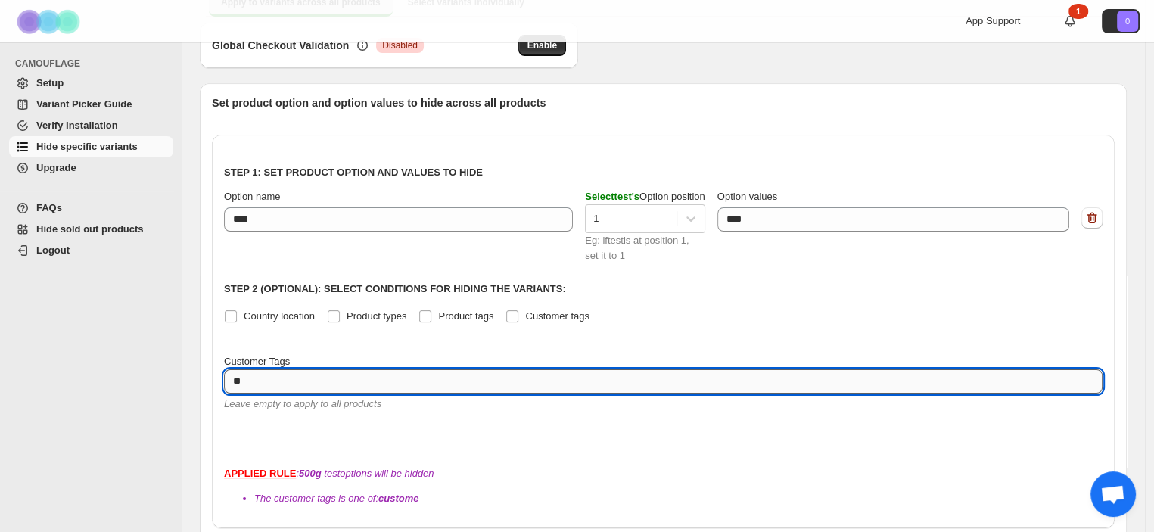
type textarea "*"
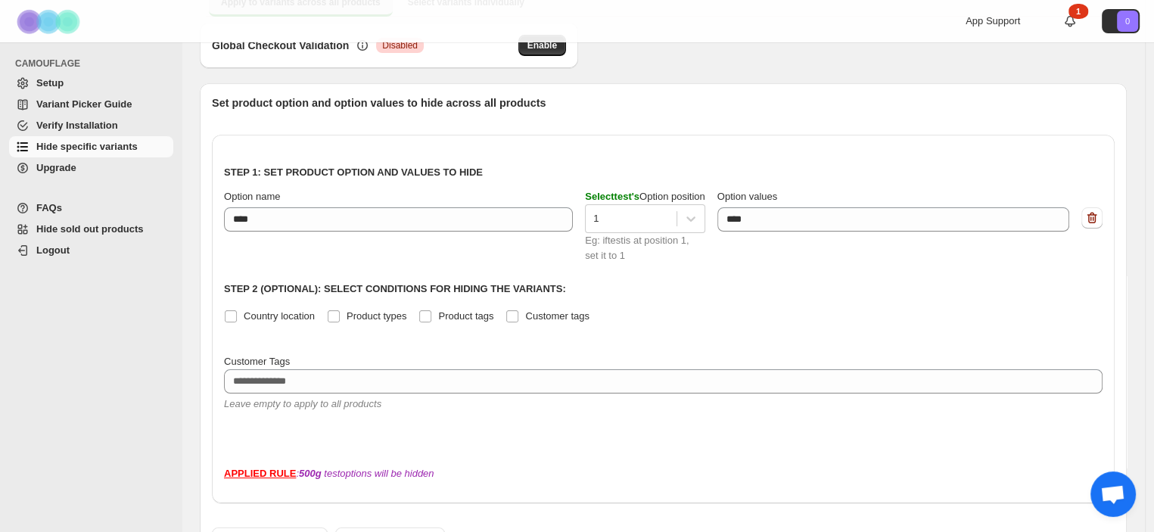
click at [427, 428] on div "Step 1: Set product option and values to hide Option name **** Select test 's O…" at bounding box center [663, 319] width 903 height 369
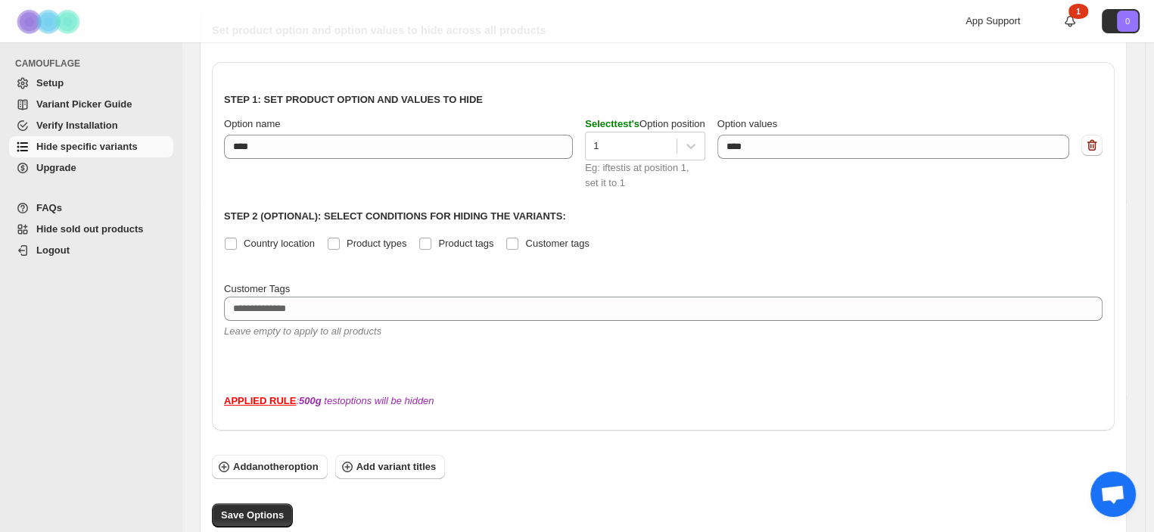
scroll to position [249, 0]
click at [260, 509] on span "Save Options" at bounding box center [252, 516] width 63 height 15
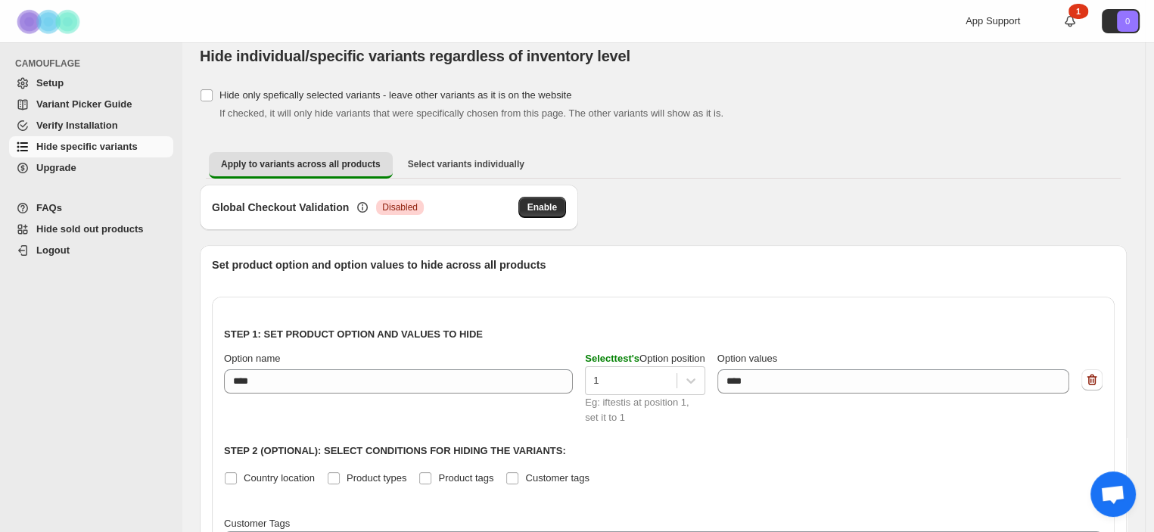
scroll to position [16, 0]
click at [430, 143] on div "Hide only spefically selected variants - leave other variants as it is on the w…" at bounding box center [663, 441] width 927 height 714
click at [415, 160] on span "Select variants individually" at bounding box center [466, 163] width 117 height 12
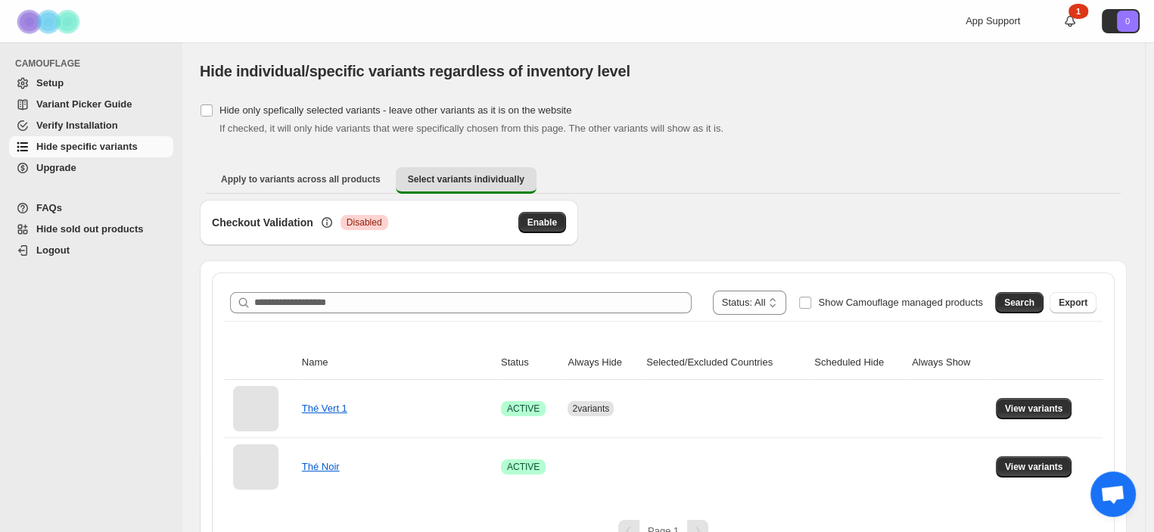
click at [58, 127] on span "Verify Installation" at bounding box center [77, 125] width 82 height 11
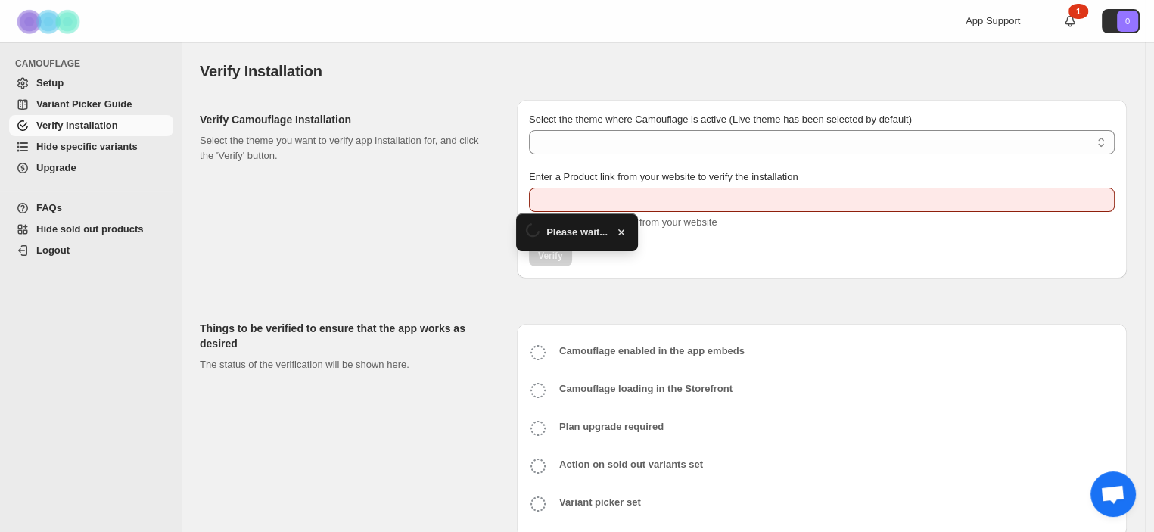
type input "**********"
select select "**********"
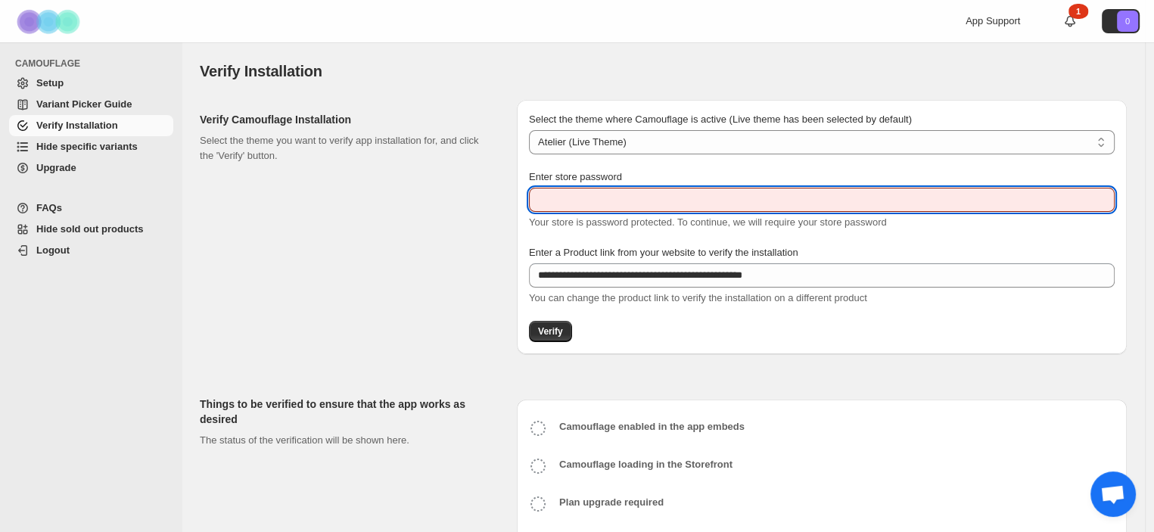
click at [587, 199] on input "Enter store password" at bounding box center [822, 200] width 586 height 24
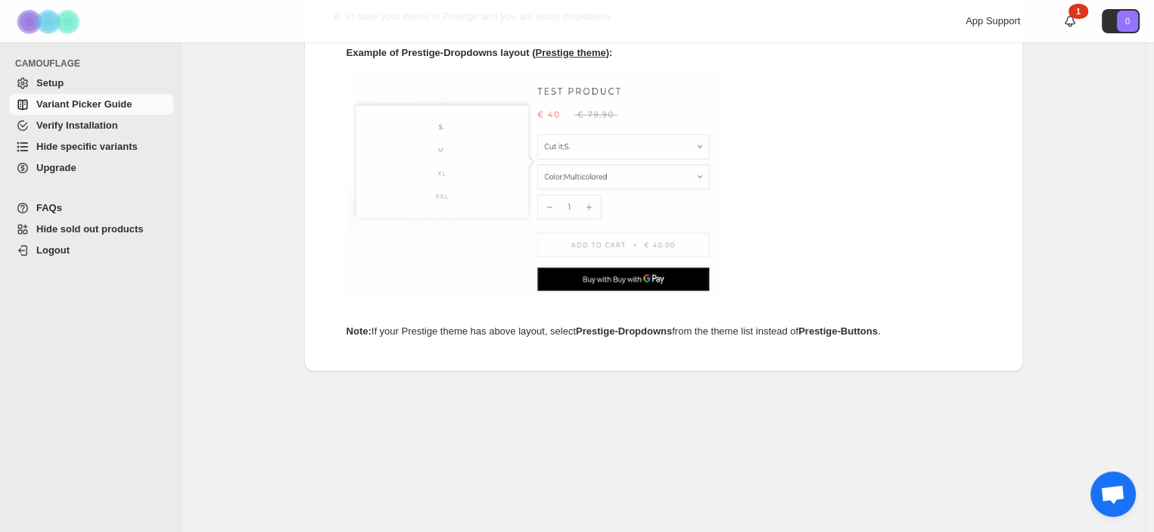
scroll to position [905, 0]
click at [114, 126] on span "Verify Installation" at bounding box center [103, 125] width 134 height 15
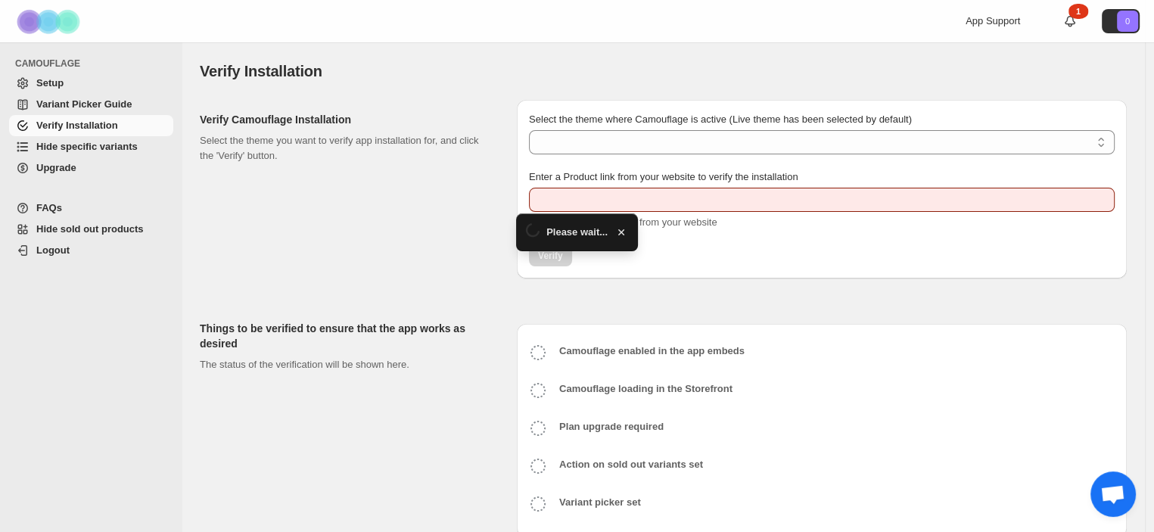
type input "**********"
select select "**********"
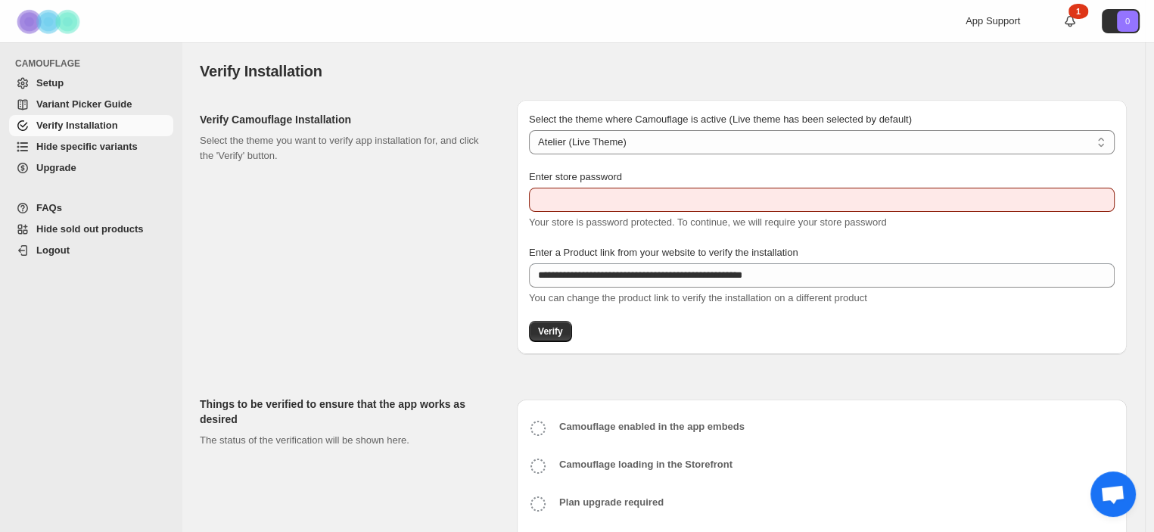
scroll to position [106, 0]
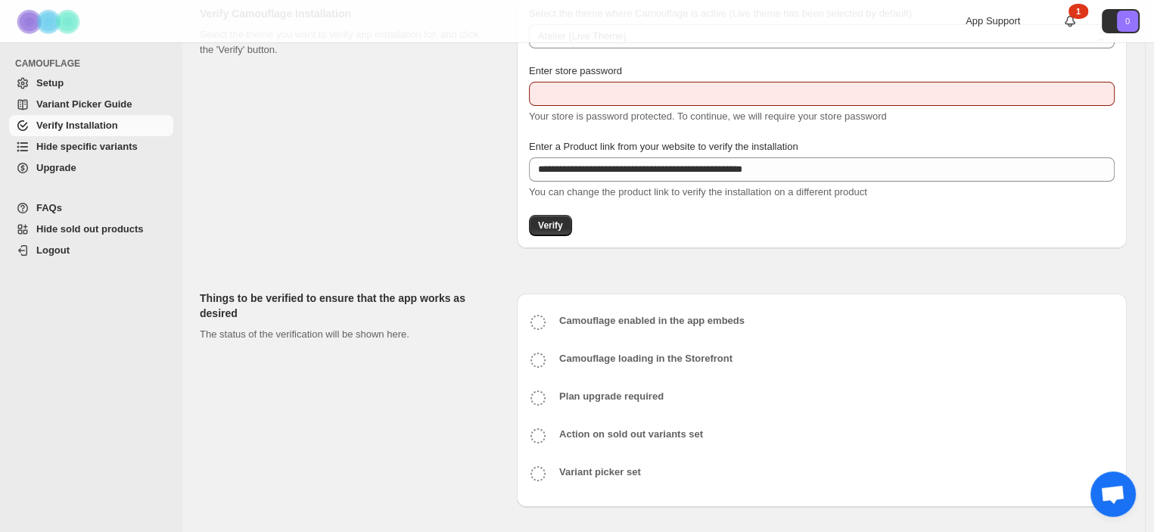
click at [73, 142] on span "Hide specific variants" at bounding box center [86, 146] width 101 height 11
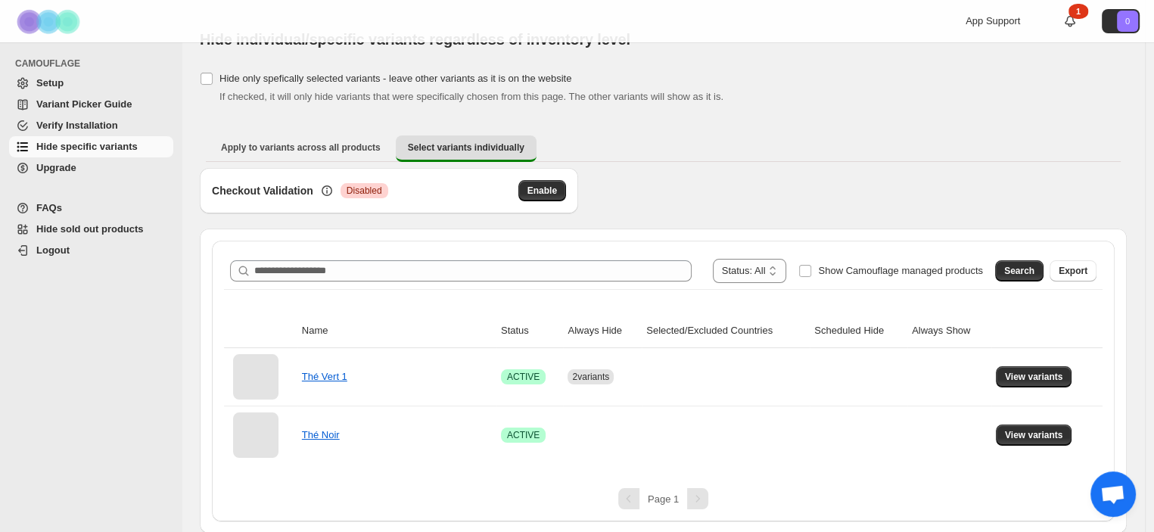
scroll to position [31, 0]
click at [1048, 370] on button "View variants" at bounding box center [1034, 377] width 76 height 21
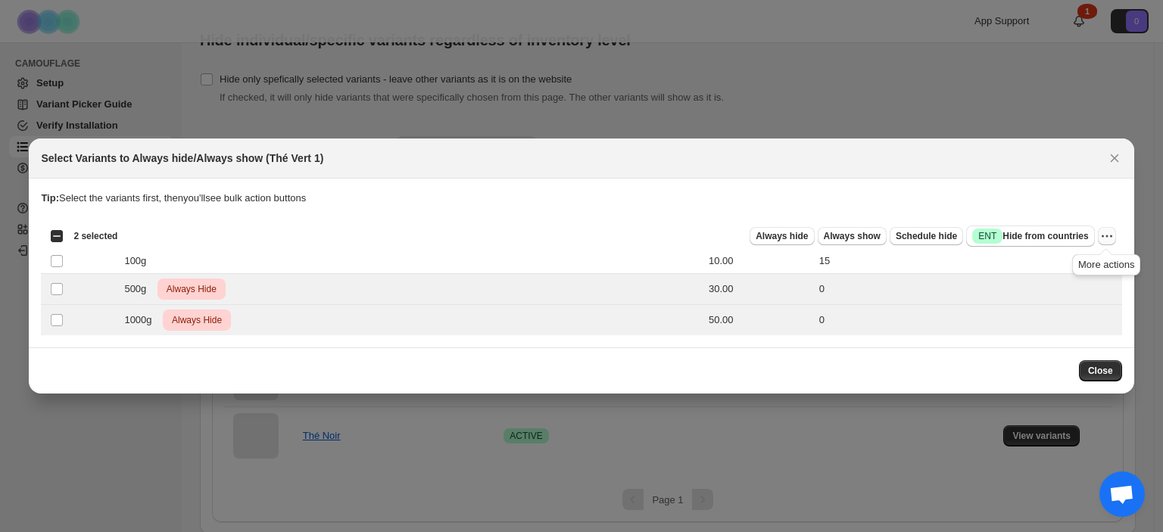
click at [1105, 235] on icon "More actions" at bounding box center [1106, 236] width 15 height 15
click at [1057, 267] on span "Undo always hide" at bounding box center [1035, 265] width 78 height 11
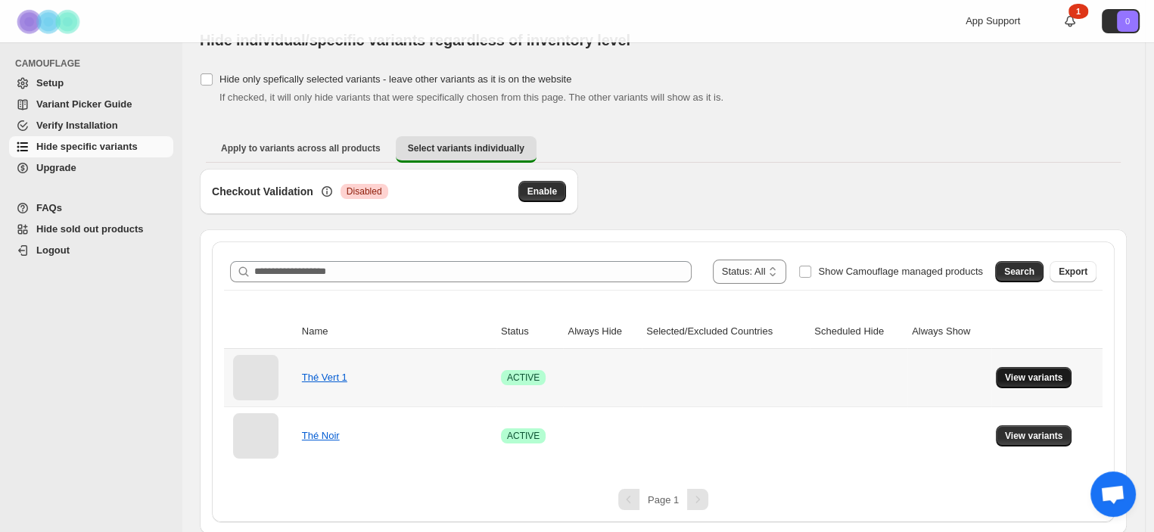
click at [1026, 372] on span "View variants" at bounding box center [1034, 378] width 58 height 12
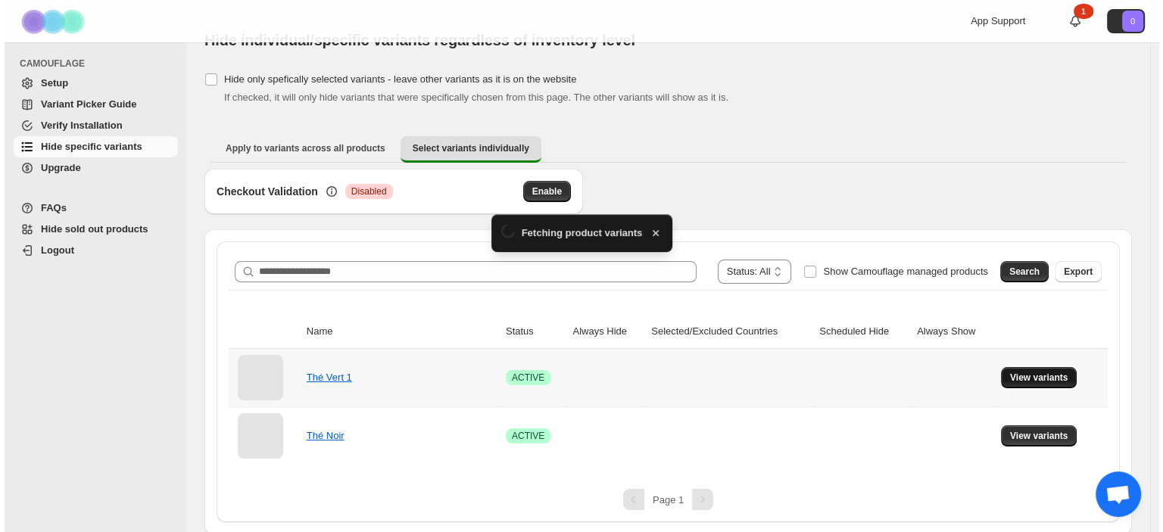
scroll to position [0, 0]
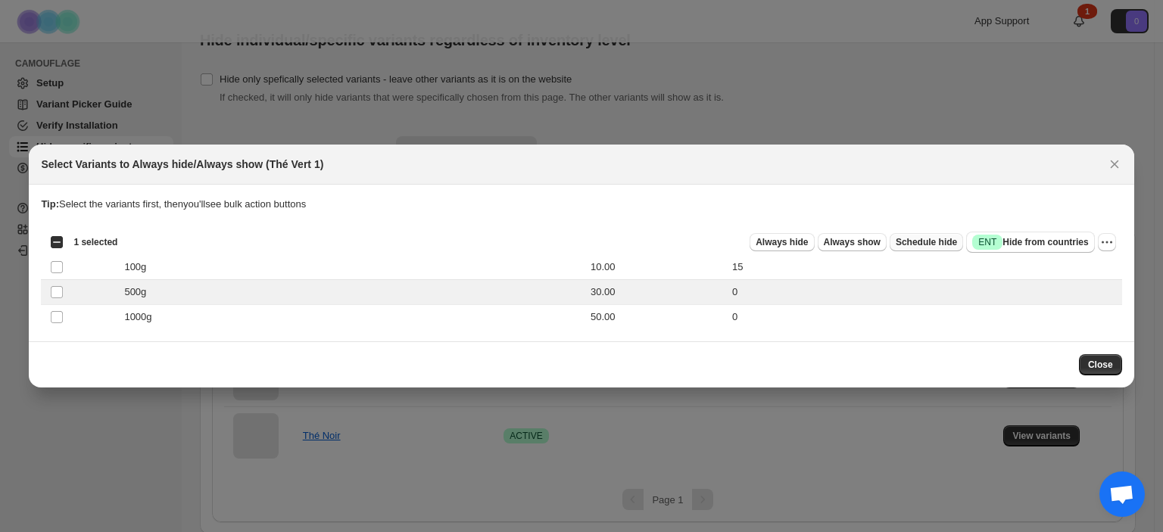
click at [930, 241] on span "Schedule hide" at bounding box center [925, 242] width 61 height 12
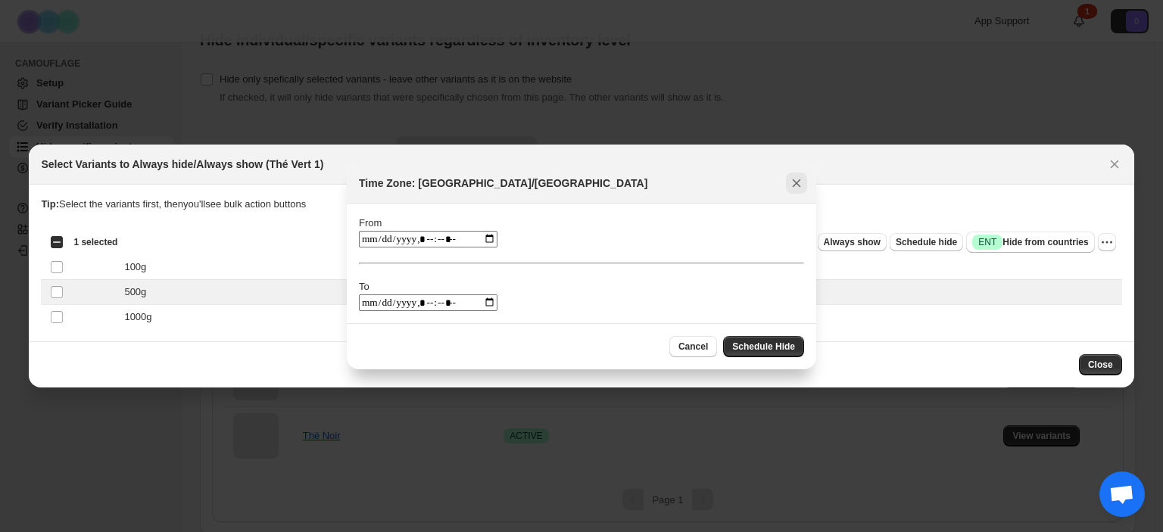
click at [794, 185] on icon "Close" at bounding box center [797, 183] width 8 height 8
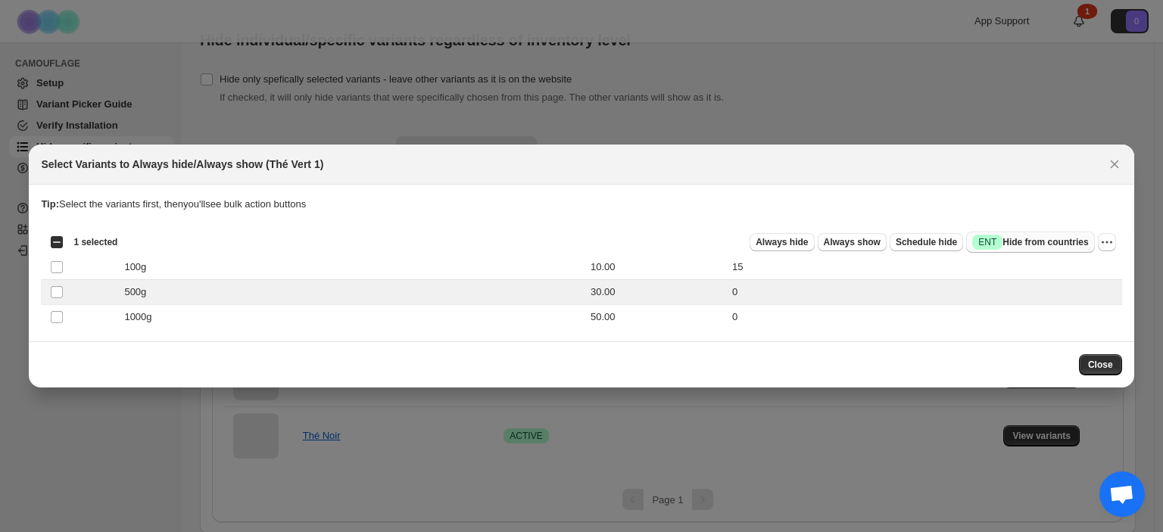
click at [1079, 244] on span "Success ENT Hide from countries" at bounding box center [1030, 242] width 116 height 15
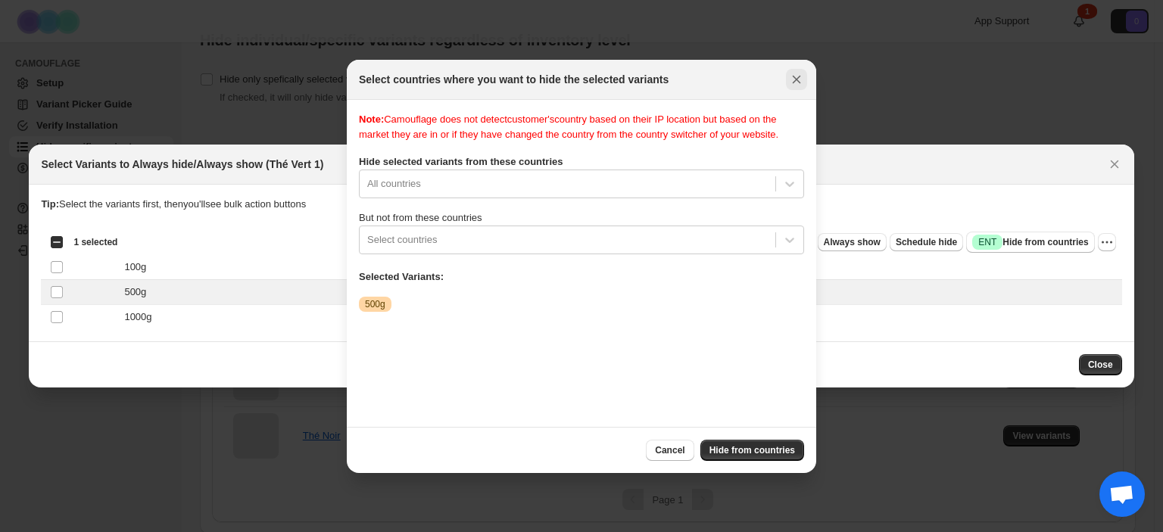
click at [796, 83] on icon "Close" at bounding box center [796, 79] width 15 height 15
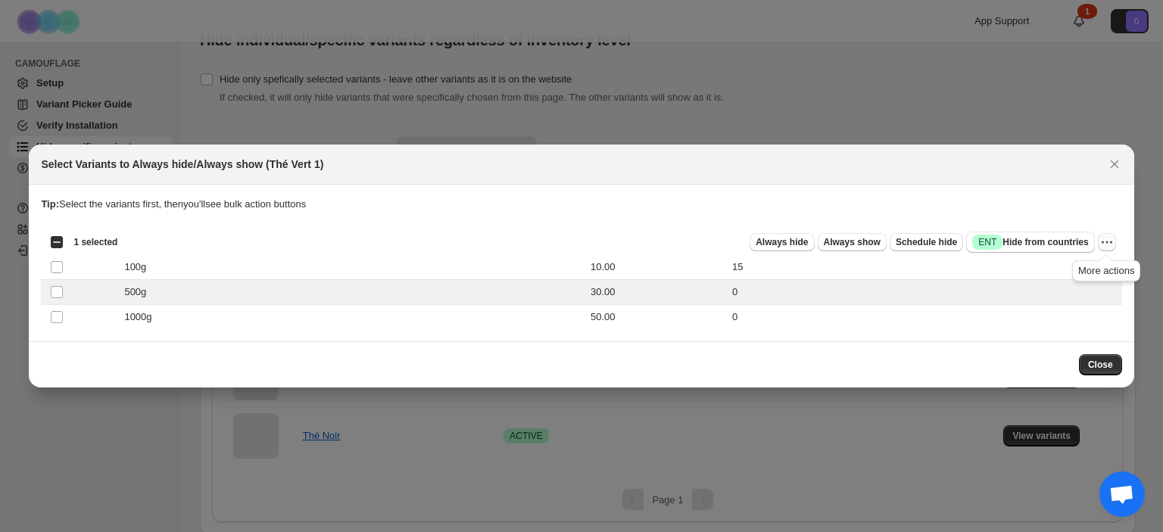
click at [1107, 241] on icon "More actions" at bounding box center [1106, 242] width 15 height 15
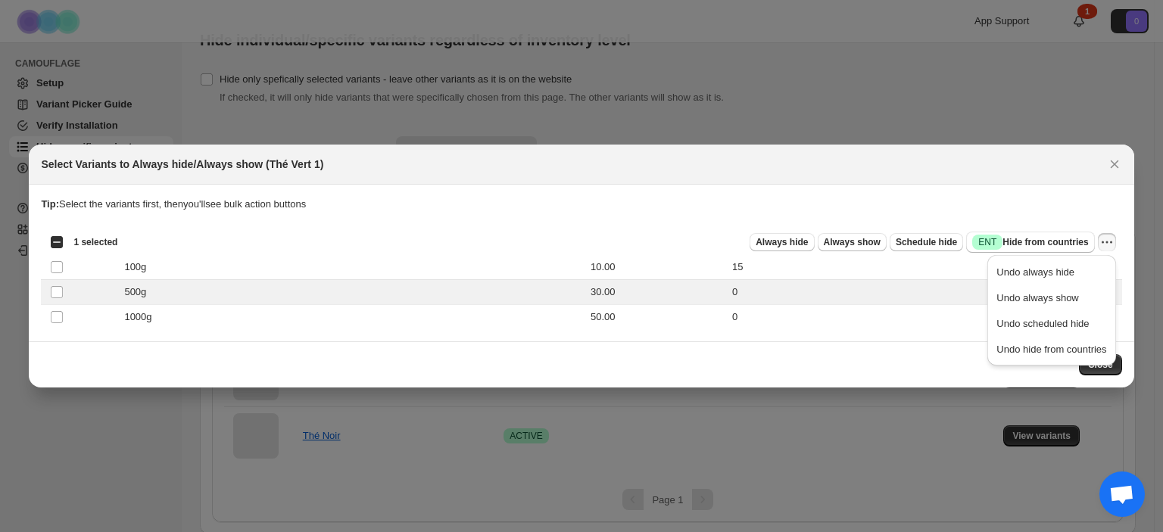
click at [966, 381] on div "Close" at bounding box center [581, 364] width 1104 height 46
click at [1092, 372] on button "Close" at bounding box center [1100, 364] width 43 height 21
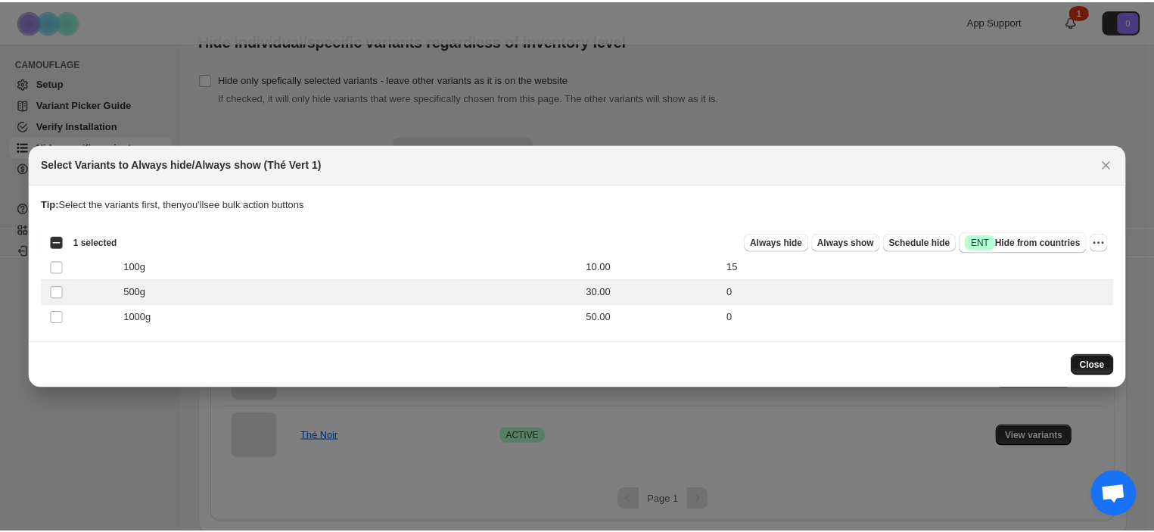
scroll to position [31, 0]
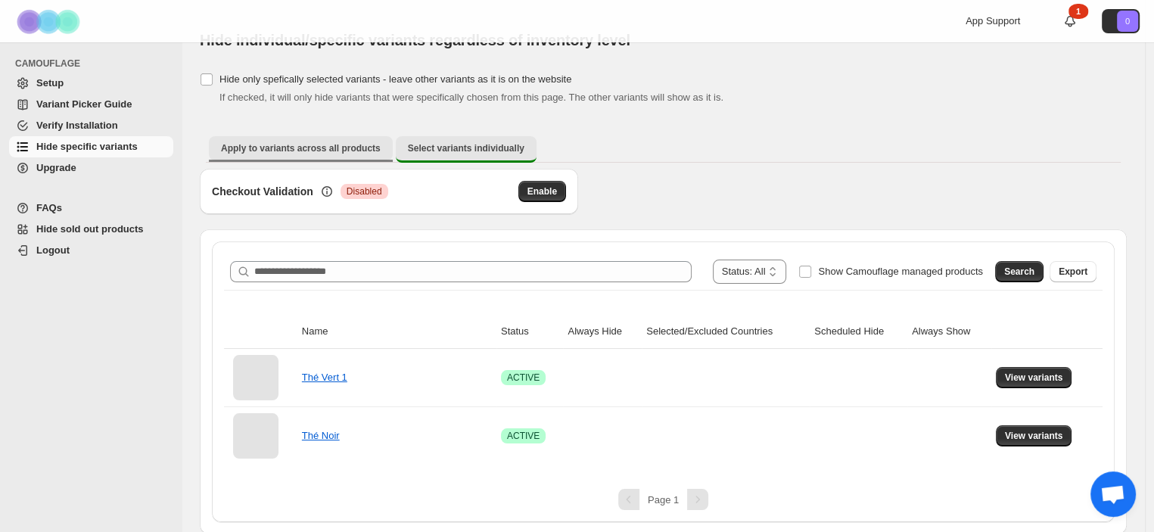
click at [291, 142] on span "Apply to variants across all products" at bounding box center [301, 148] width 160 height 12
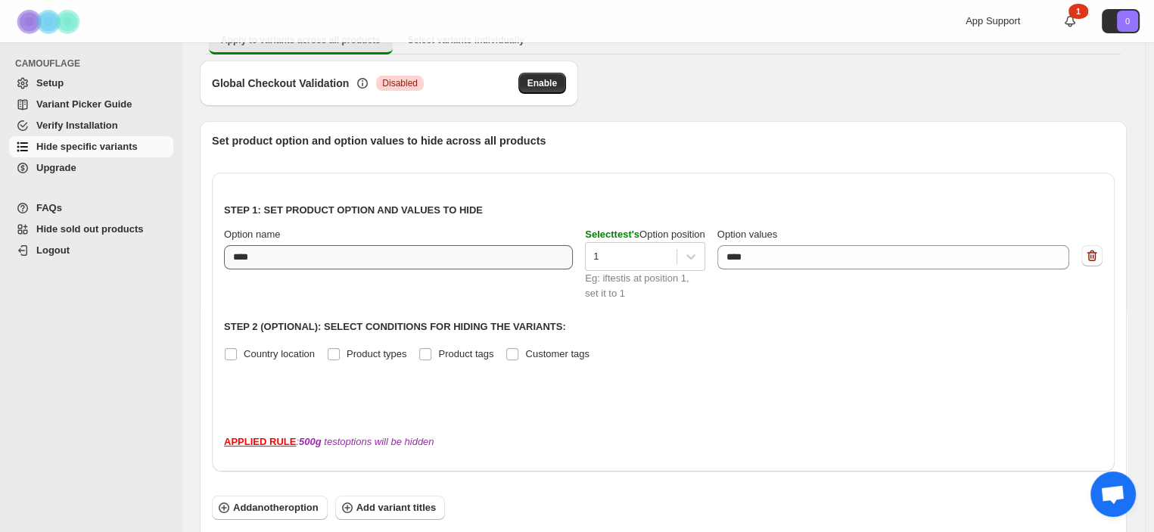
scroll to position [163, 0]
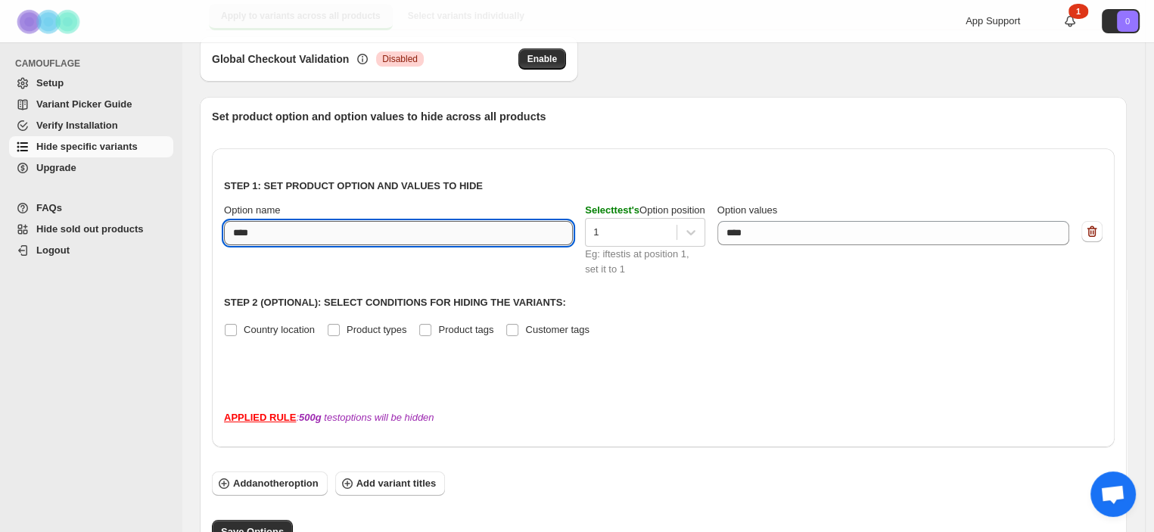
click at [275, 232] on input "****" at bounding box center [398, 233] width 349 height 24
type input "*****"
click at [705, 302] on p "Step 2 (Optional): Select conditions for hiding the variants:" at bounding box center [663, 302] width 879 height 15
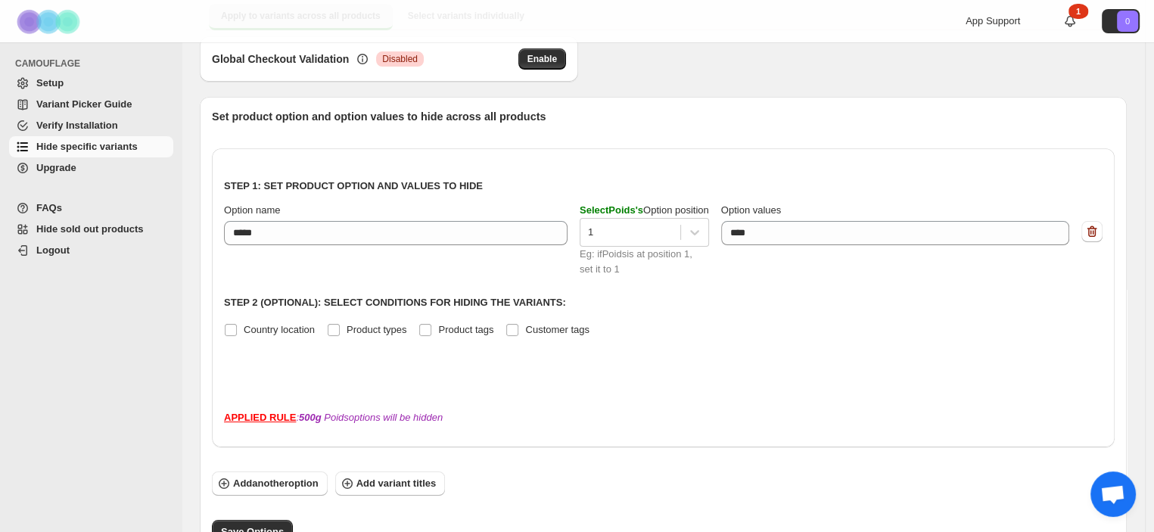
scroll to position [211, 0]
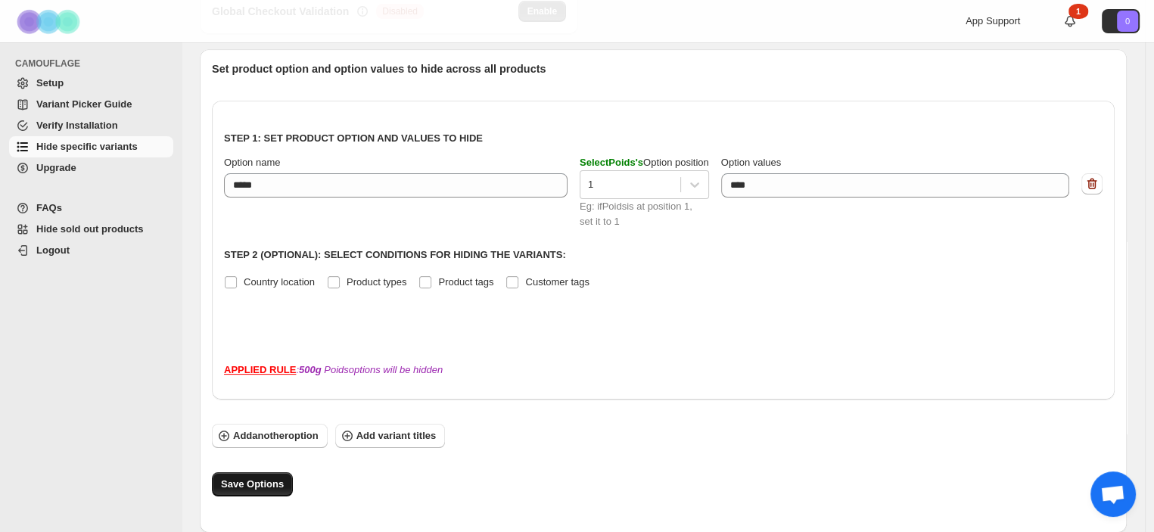
click at [236, 487] on span "Save Options" at bounding box center [252, 484] width 63 height 15
click at [421, 432] on span "Add variant titles" at bounding box center [396, 435] width 79 height 15
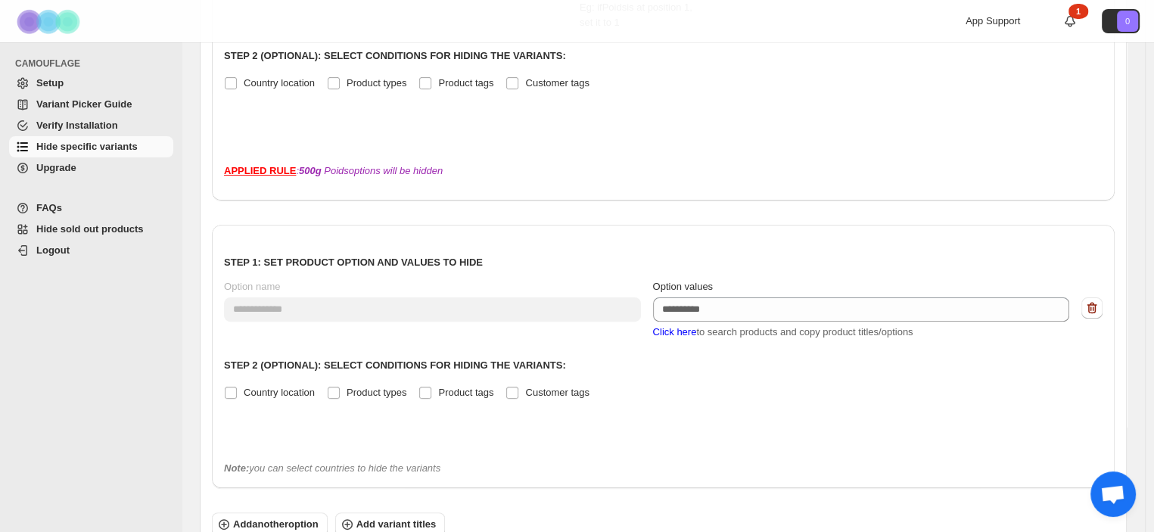
scroll to position [410, 0]
click at [679, 335] on span "Click here" at bounding box center [675, 332] width 44 height 11
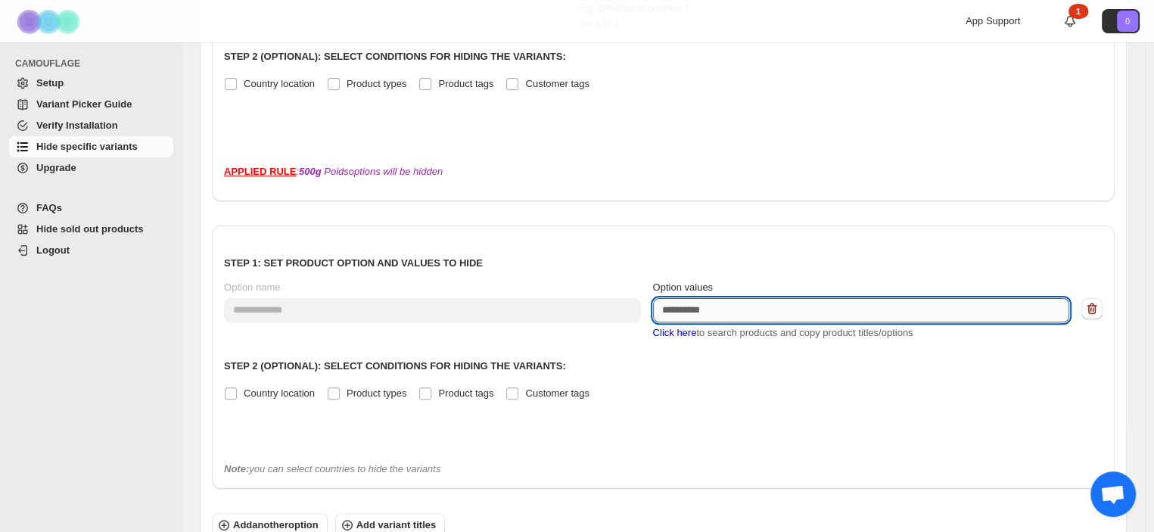
click at [716, 308] on textarea "Option values" at bounding box center [861, 310] width 417 height 24
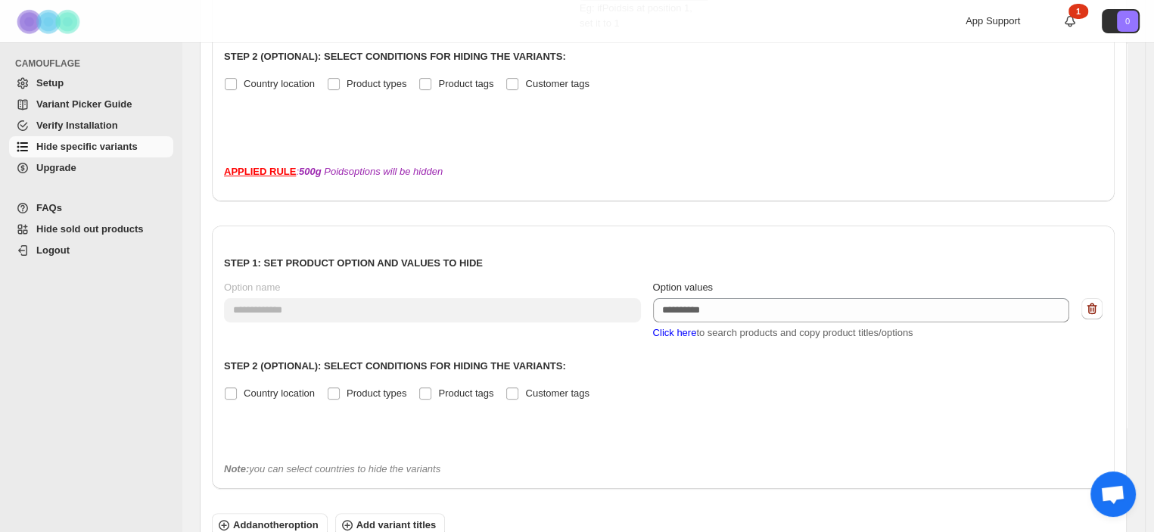
click at [673, 343] on div "**********" at bounding box center [663, 344] width 879 height 212
click at [680, 335] on span "Click here" at bounding box center [675, 332] width 44 height 11
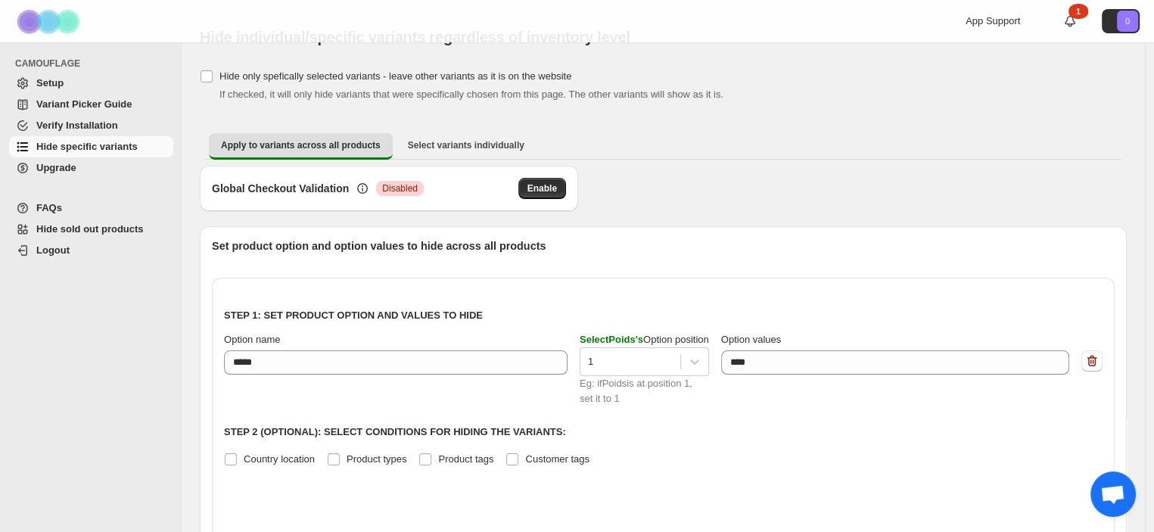
scroll to position [33, 0]
click at [142, 223] on span "Hide sold out products" at bounding box center [103, 229] width 134 height 15
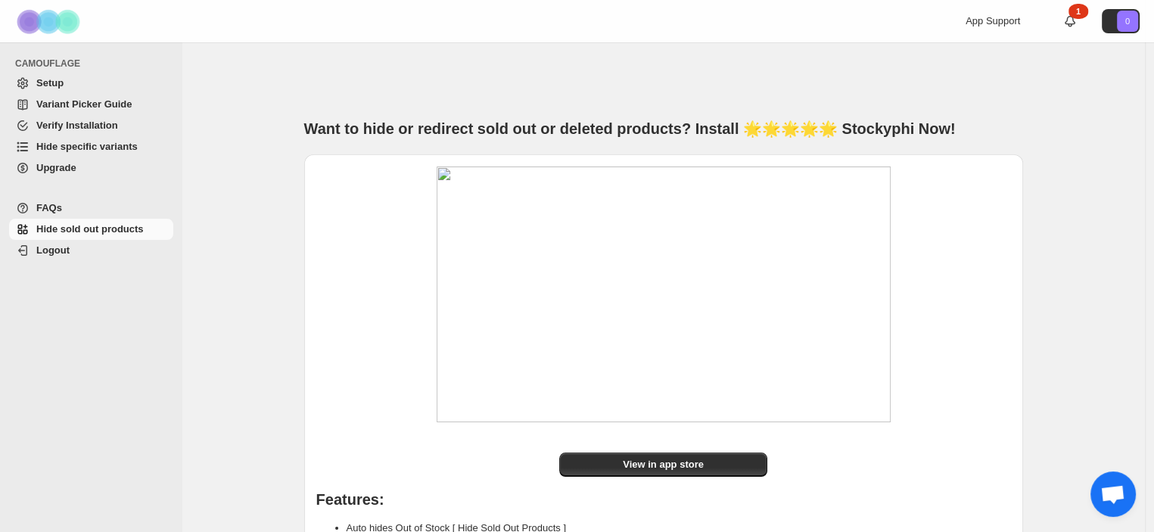
click at [58, 90] on span "Setup" at bounding box center [103, 83] width 134 height 15
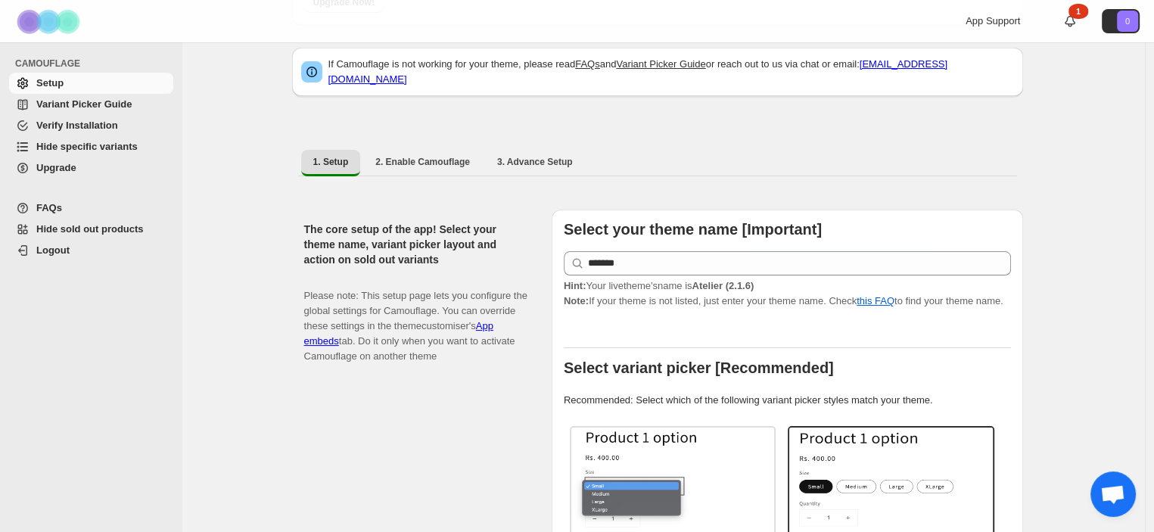
scroll to position [163, 0]
click at [521, 155] on span "3. Advance Setup" at bounding box center [535, 161] width 76 height 12
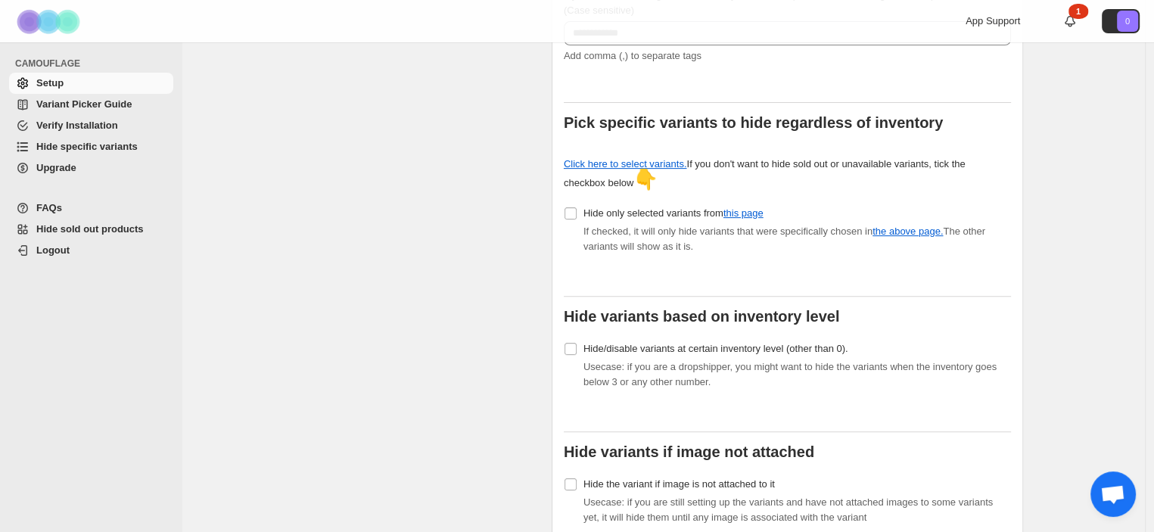
scroll to position [623, 0]
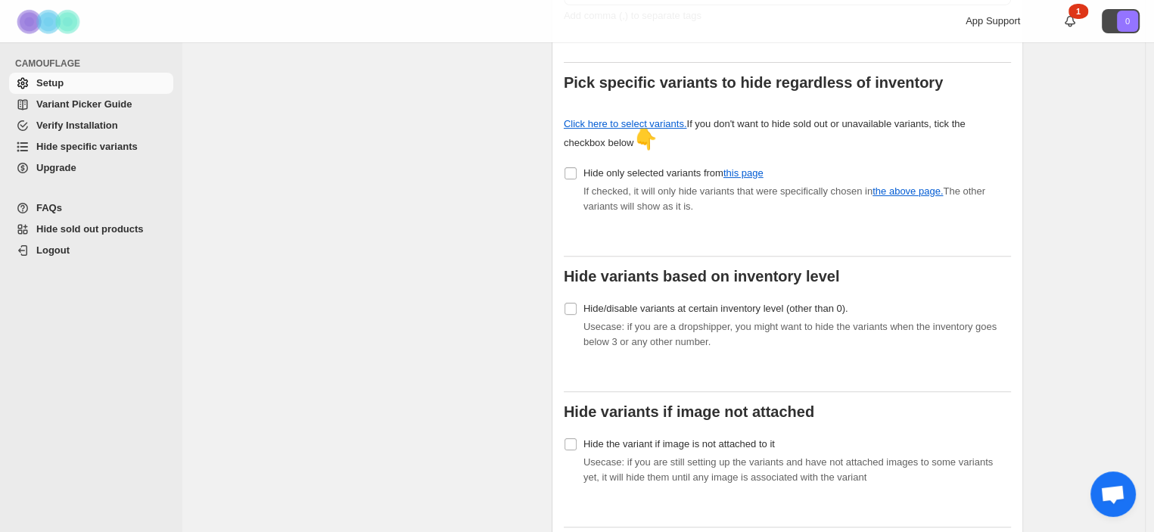
click at [1123, 20] on button "0" at bounding box center [1121, 21] width 38 height 24
